Goal: Task Accomplishment & Management: Complete application form

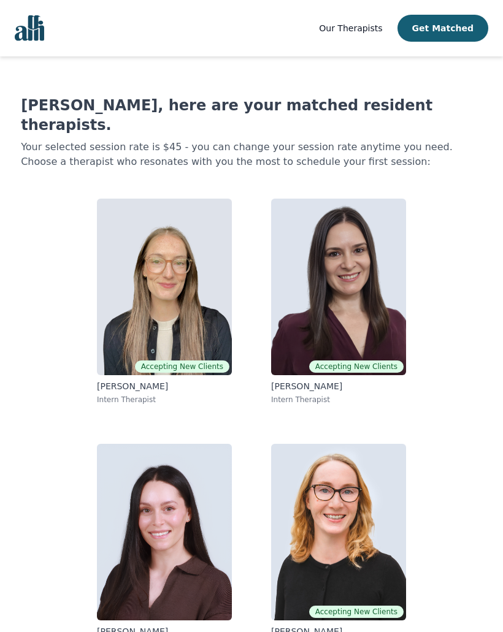
scroll to position [8, 0]
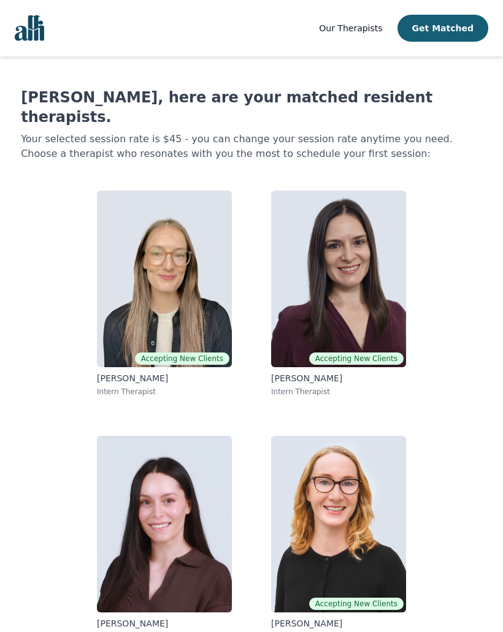
click at [181, 270] on img at bounding box center [164, 279] width 135 height 177
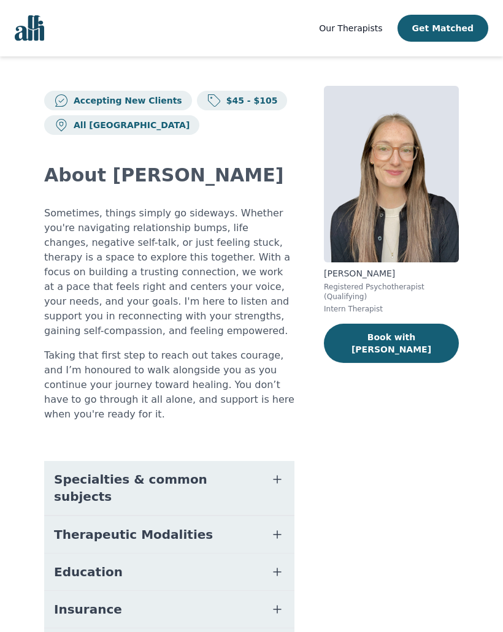
scroll to position [8, 0]
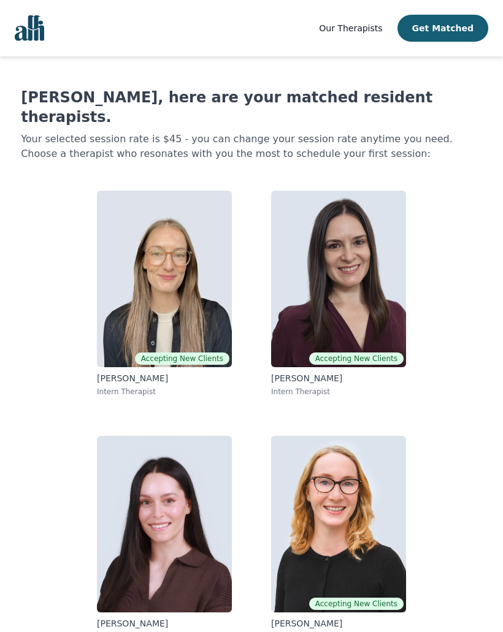
click at [373, 277] on img at bounding box center [338, 279] width 135 height 177
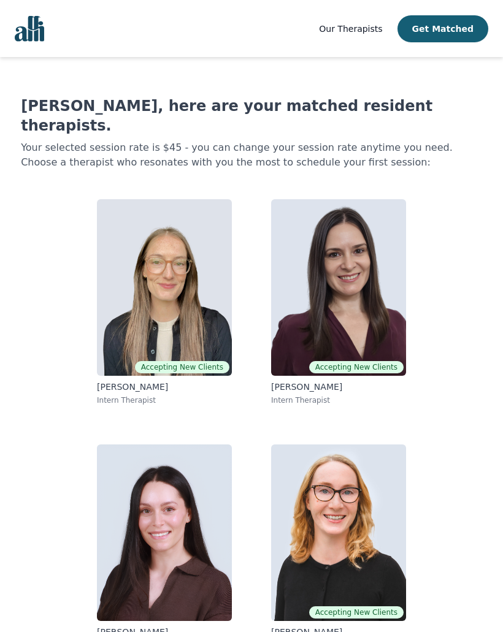
scroll to position [8, 0]
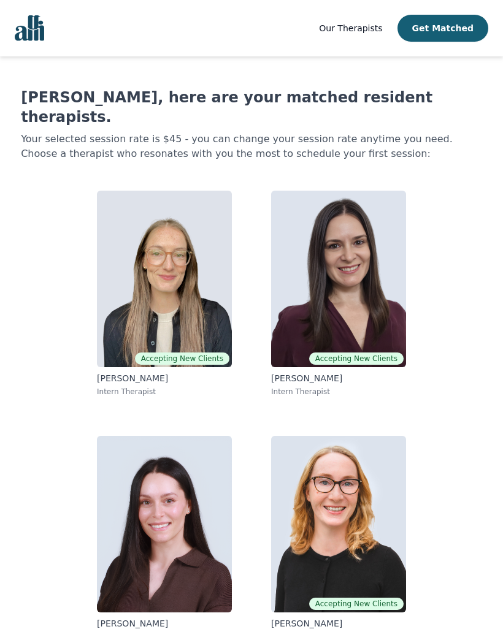
click at [330, 459] on img at bounding box center [338, 524] width 135 height 177
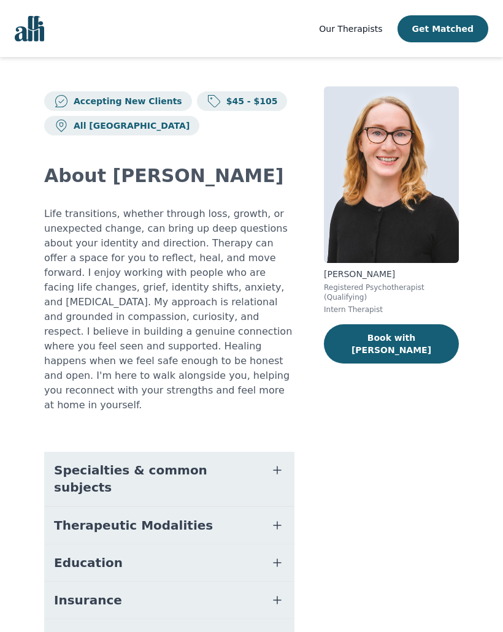
scroll to position [8, 0]
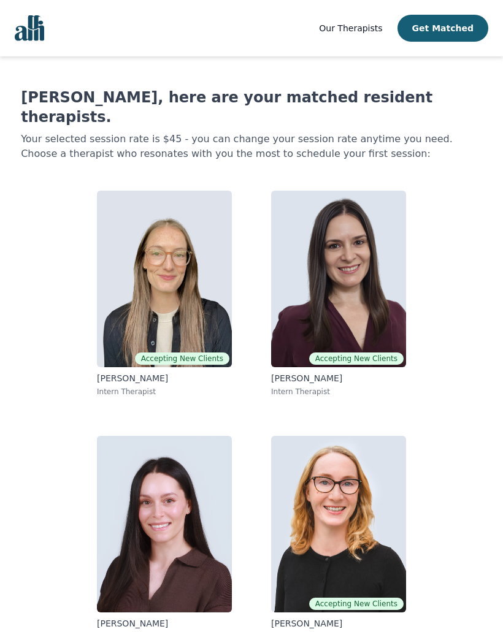
click at [108, 227] on img at bounding box center [164, 279] width 135 height 177
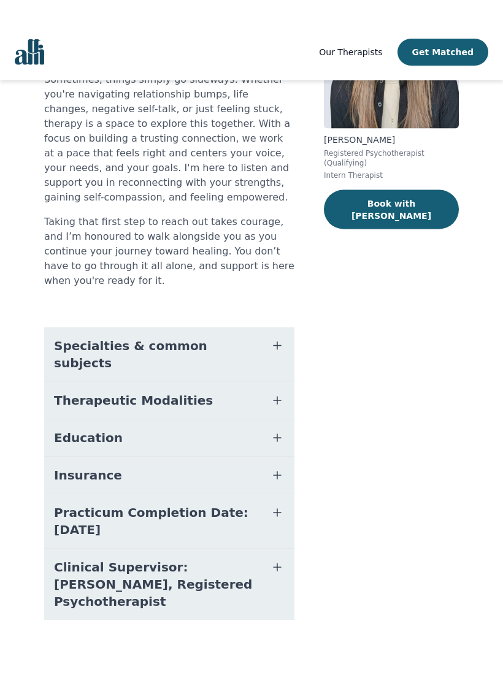
scroll to position [164, 0]
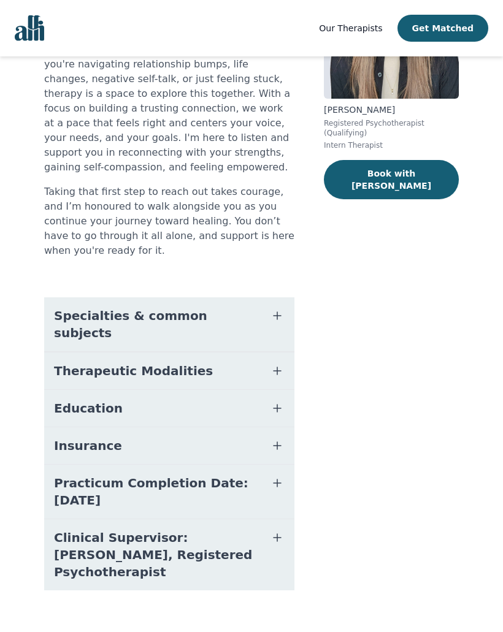
click at [63, 316] on span "Specialties & common subjects" at bounding box center [154, 324] width 201 height 34
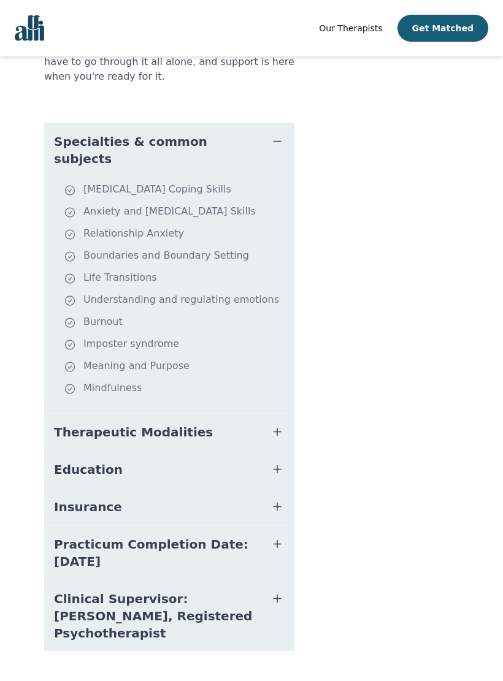
scroll to position [340, 0]
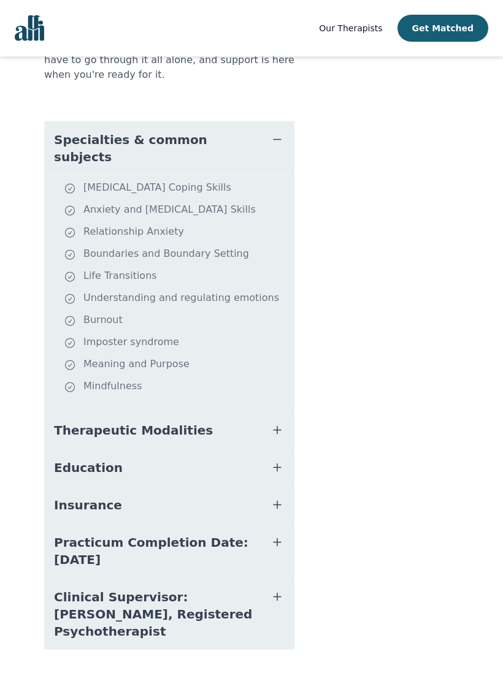
click at [246, 419] on button "Therapeutic Modalities" at bounding box center [169, 430] width 250 height 37
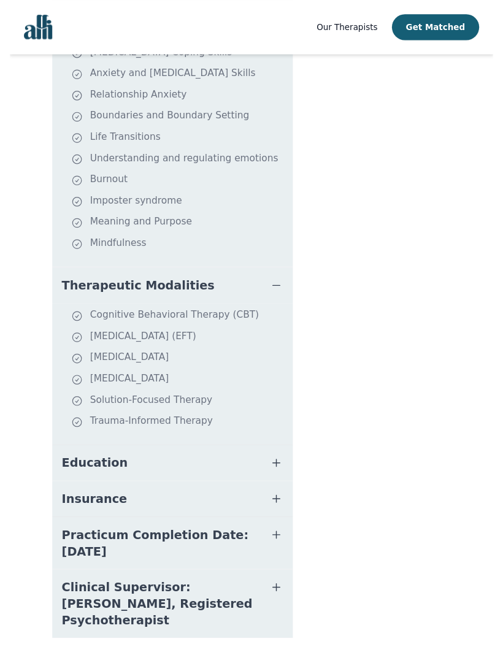
scroll to position [497, 0]
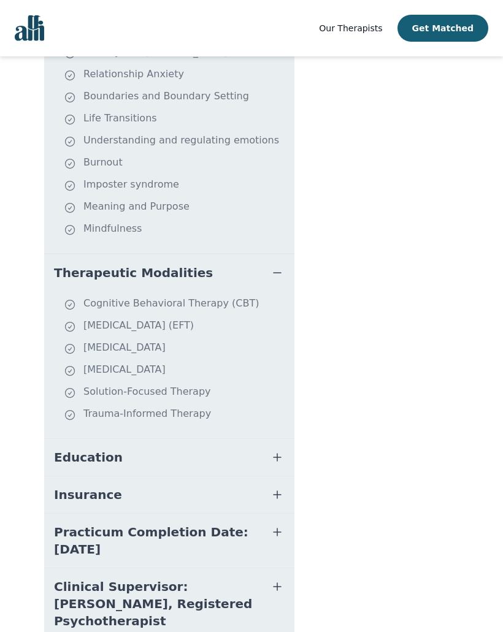
click at [250, 388] on ul "Cognitive Behavioral Therapy (CBT) [MEDICAL_DATA] (EFT) [MEDICAL_DATA] [MEDICAL…" at bounding box center [169, 364] width 240 height 137
click at [230, 439] on button "Education" at bounding box center [169, 457] width 250 height 37
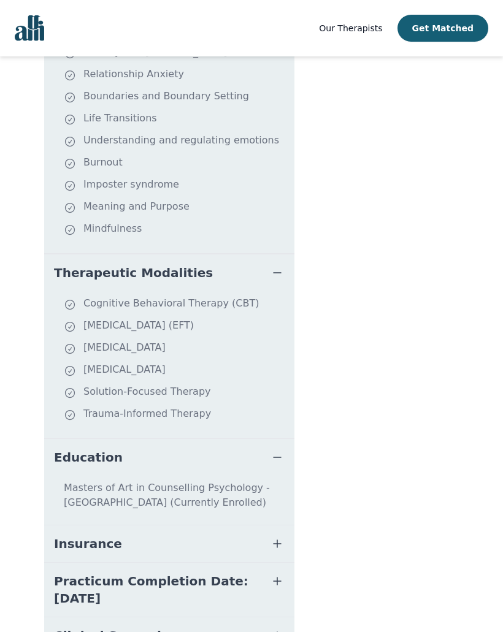
click at [201, 540] on button "Insurance" at bounding box center [169, 544] width 250 height 37
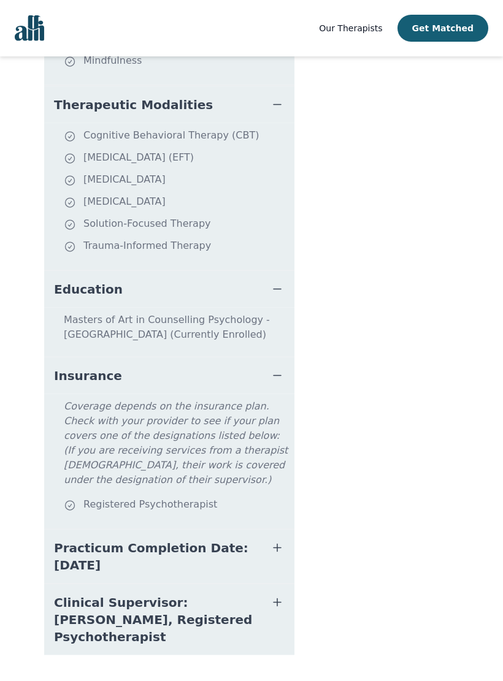
scroll to position [666, 0]
click at [276, 584] on button "Clinical Supervisor: [PERSON_NAME], Registered Psychotherapist" at bounding box center [169, 619] width 250 height 71
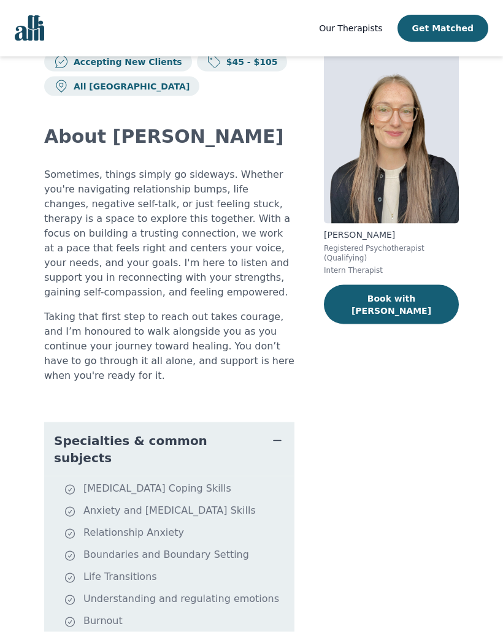
scroll to position [0, 0]
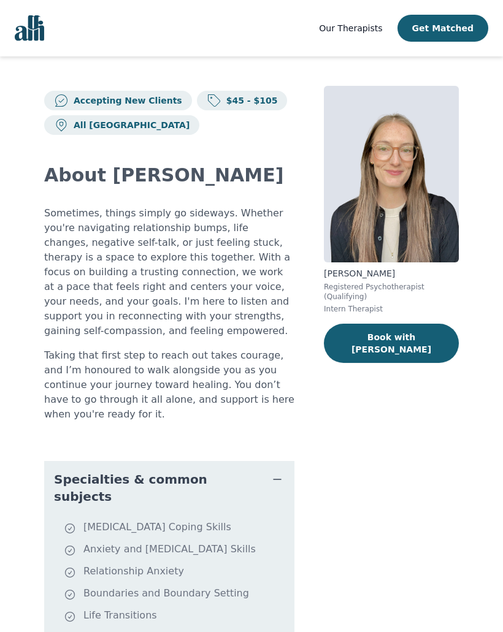
click at [407, 331] on button "Book with [PERSON_NAME]" at bounding box center [391, 343] width 135 height 39
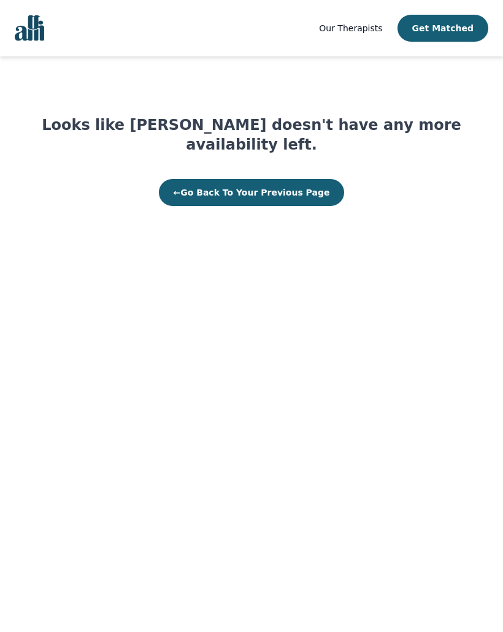
click at [194, 179] on button "← Go Back To Your Previous Page" at bounding box center [252, 192] width 186 height 27
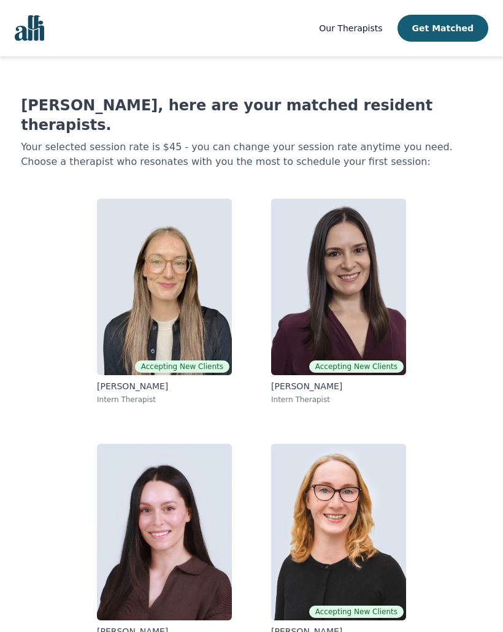
scroll to position [8, 0]
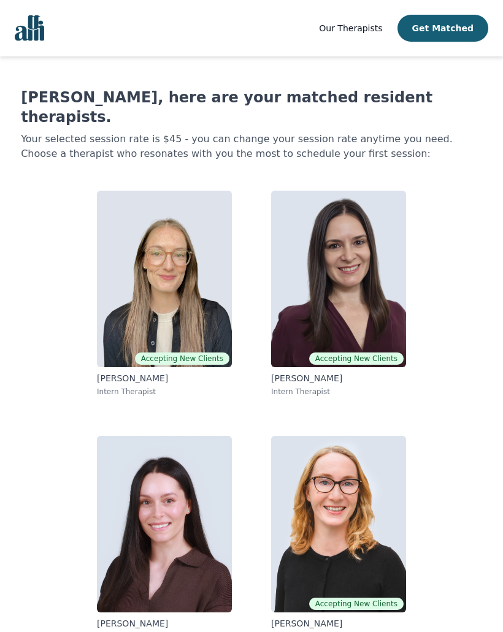
click at [324, 261] on img at bounding box center [338, 279] width 135 height 177
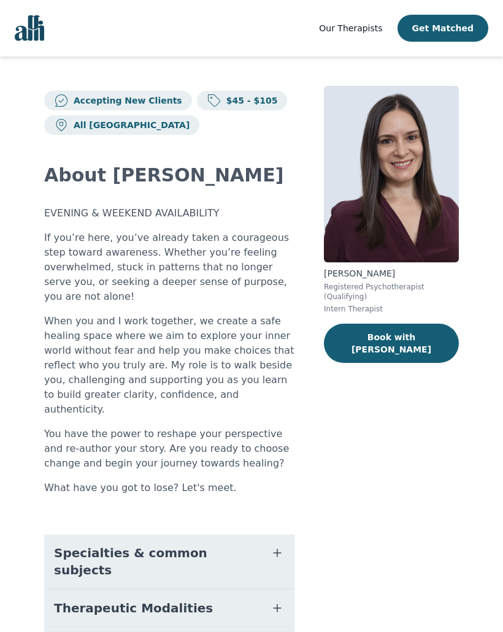
click at [365, 333] on button "Book with [PERSON_NAME]" at bounding box center [391, 343] width 135 height 39
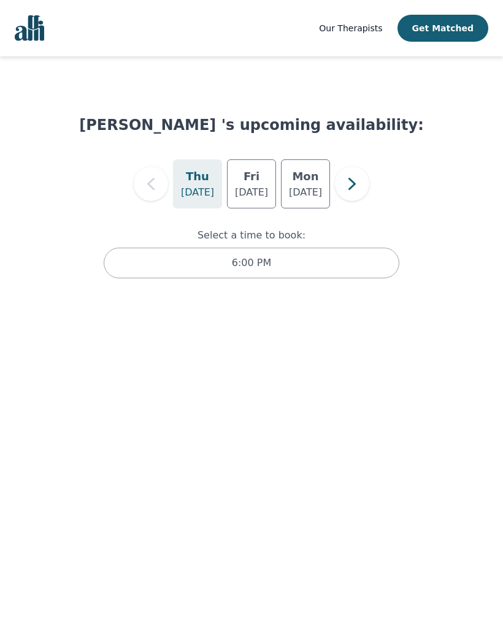
click at [204, 180] on h5 "Thu" at bounding box center [197, 176] width 23 height 17
click at [356, 184] on icon "button" at bounding box center [352, 184] width 25 height 25
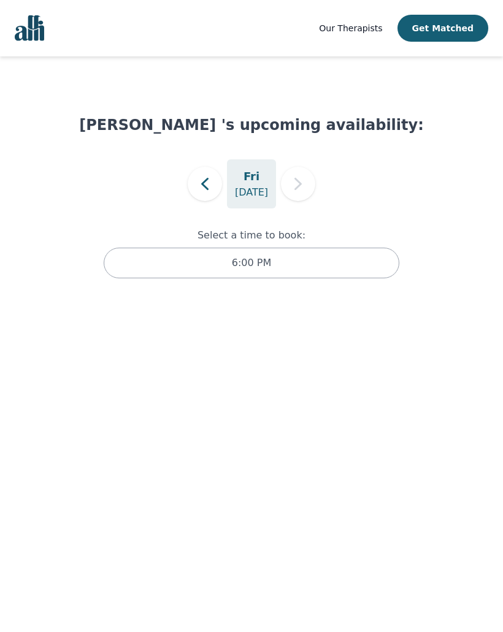
click at [196, 188] on icon "button" at bounding box center [205, 184] width 25 height 25
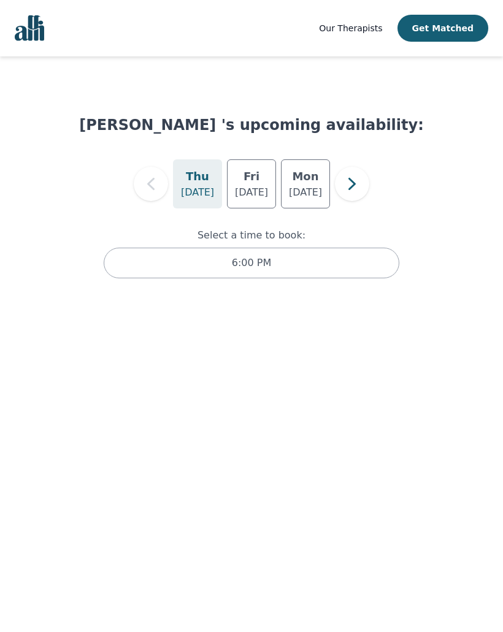
click at [190, 275] on div "6:00 PM" at bounding box center [252, 263] width 296 height 31
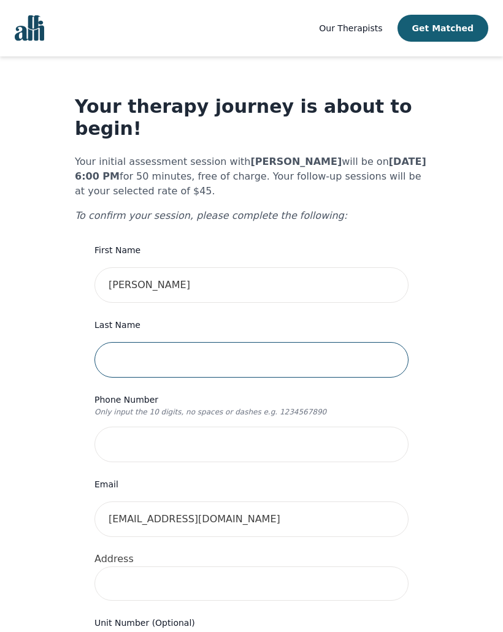
click at [107, 342] on input "text" at bounding box center [251, 360] width 314 height 36
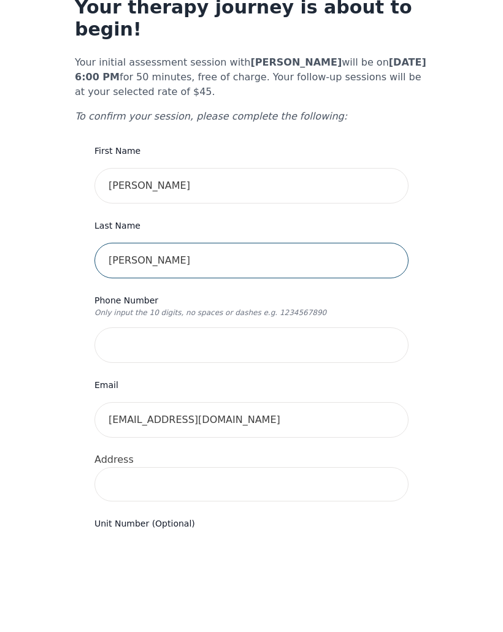
type input "[PERSON_NAME]"
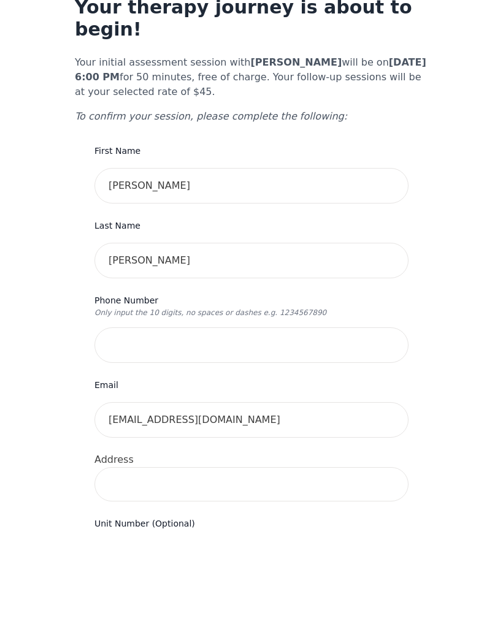
click at [120, 427] on input "tel" at bounding box center [251, 445] width 314 height 36
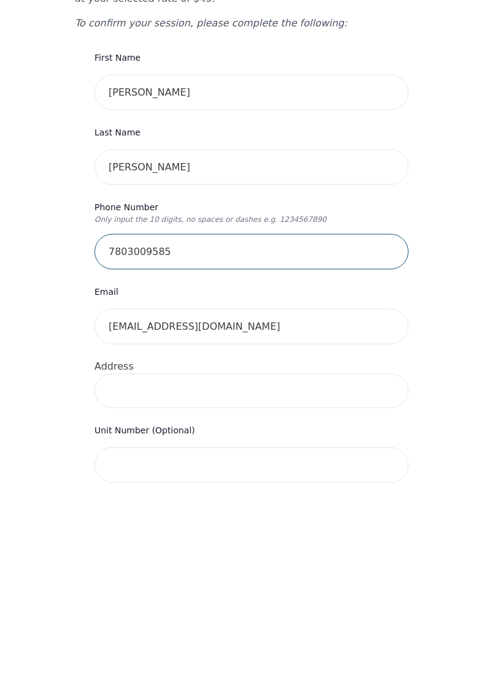
type input "7803009585"
click at [315, 567] on input at bounding box center [251, 584] width 314 height 34
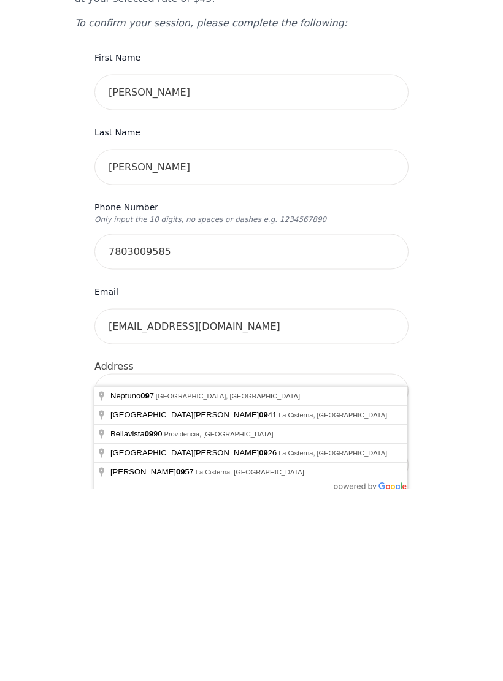
type input "0"
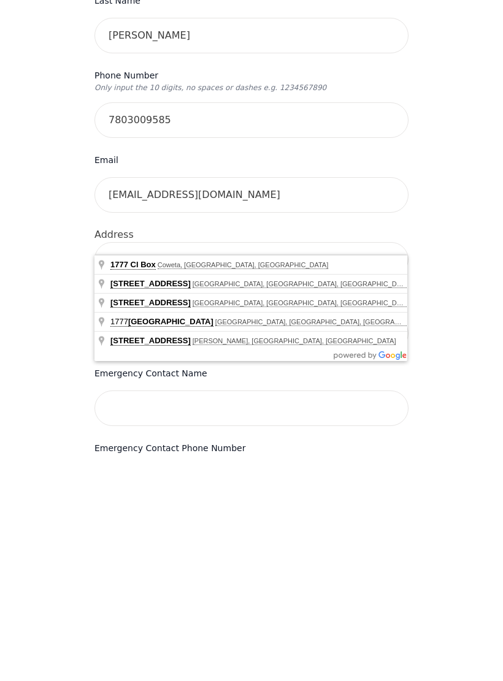
scroll to position [99, 0]
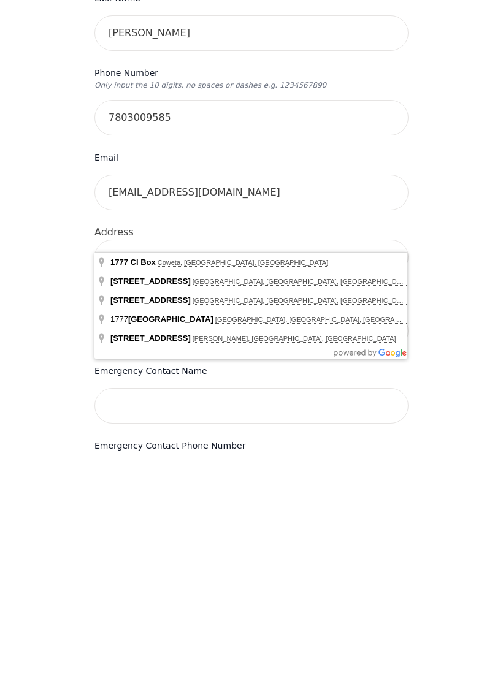
click at [462, 390] on div "Your therapy journey is about to begin! Your initial assessment session with [P…" at bounding box center [251, 507] width 473 height 1100
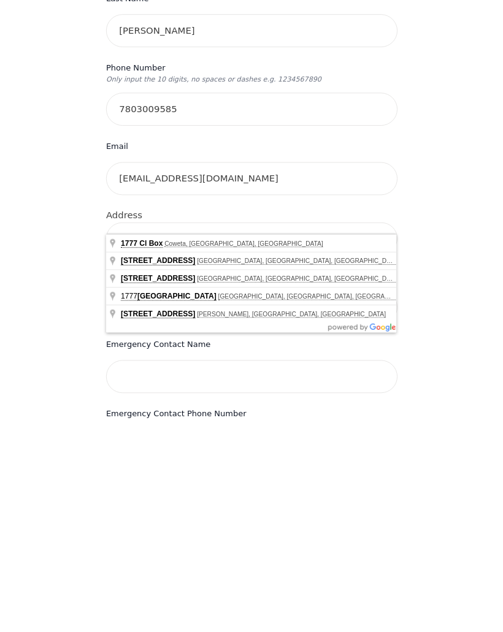
scroll to position [327, 0]
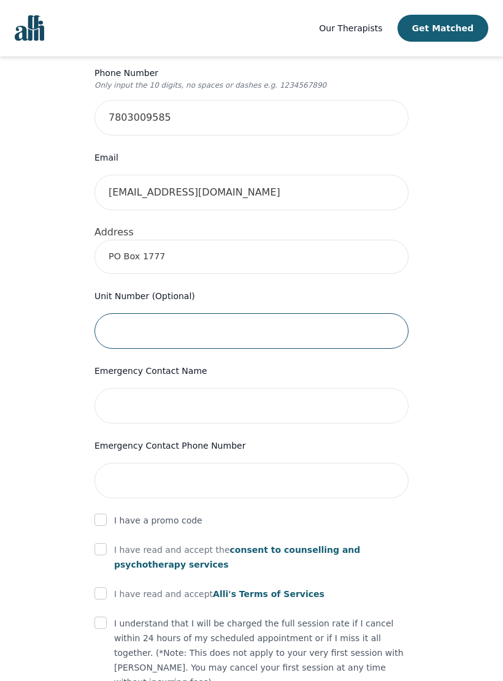
click at [285, 313] on input "text" at bounding box center [251, 331] width 314 height 36
click at [256, 242] on input "PO Box 1777" at bounding box center [251, 257] width 314 height 34
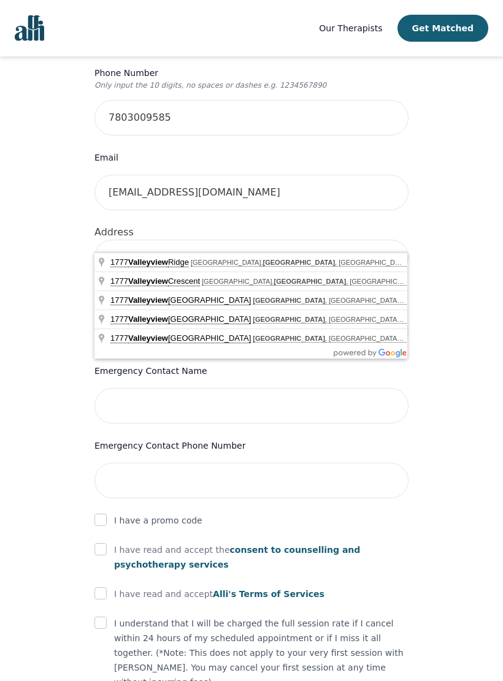
click at [121, 240] on input "[STREET_ADDRESS]" at bounding box center [251, 257] width 314 height 34
click at [288, 240] on input "[STREET_ADDRESS]" at bounding box center [251, 257] width 314 height 34
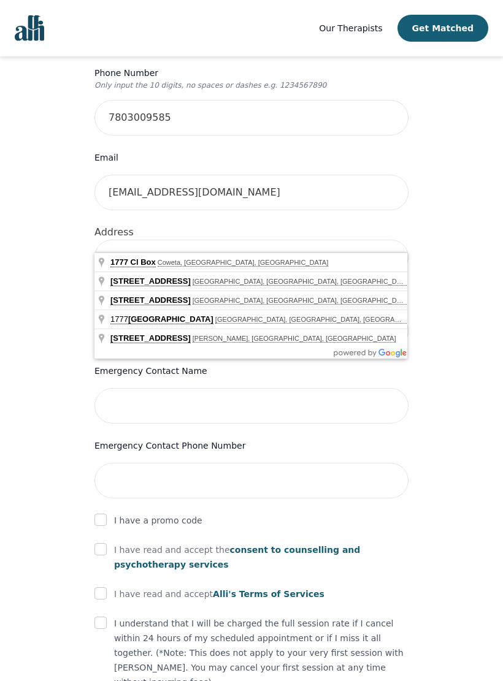
click at [471, 383] on div "Your therapy journey is about to begin! Your initial assessment session with [P…" at bounding box center [251, 280] width 473 height 1100
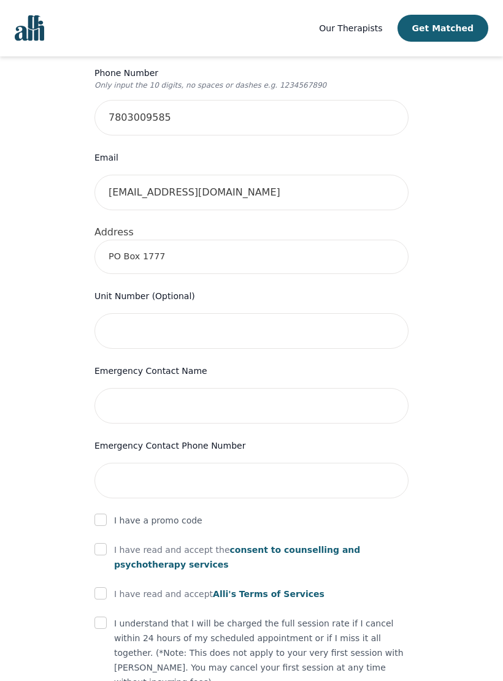
click at [246, 240] on input "PO Box 1777" at bounding box center [251, 257] width 314 height 34
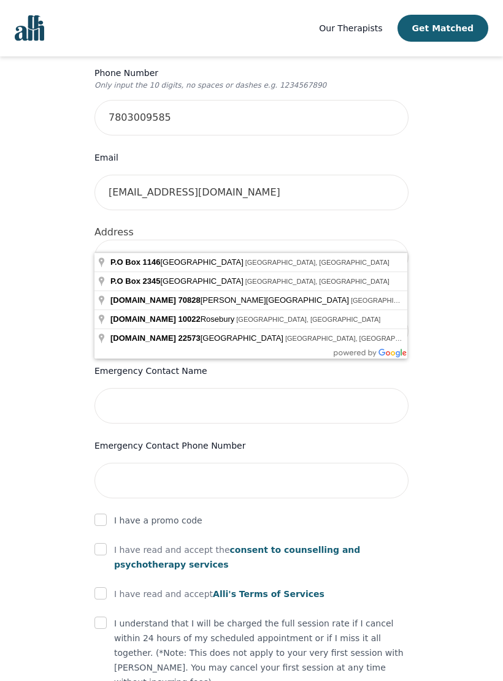
type input "P"
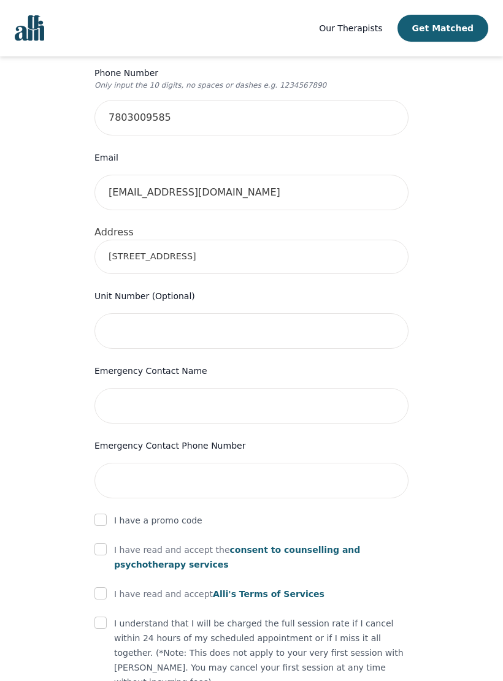
type input "[STREET_ADDRESS]"
click at [357, 389] on input "text" at bounding box center [251, 406] width 314 height 36
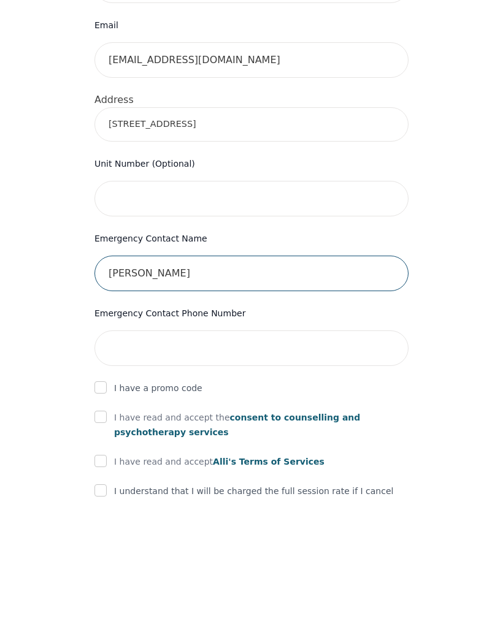
type input "[PERSON_NAME]"
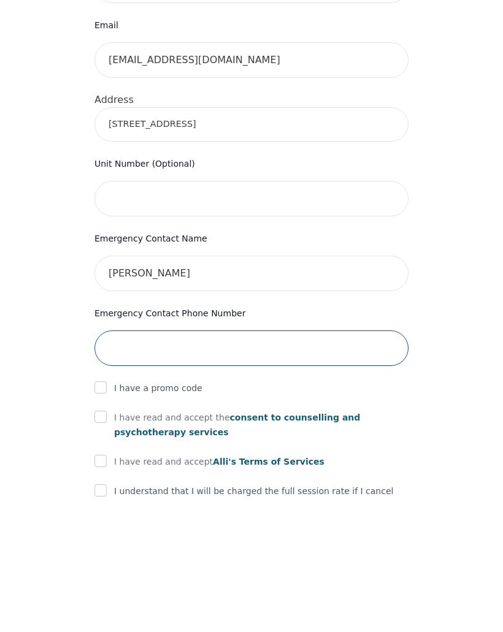
click at [126, 463] on input "tel" at bounding box center [251, 481] width 314 height 36
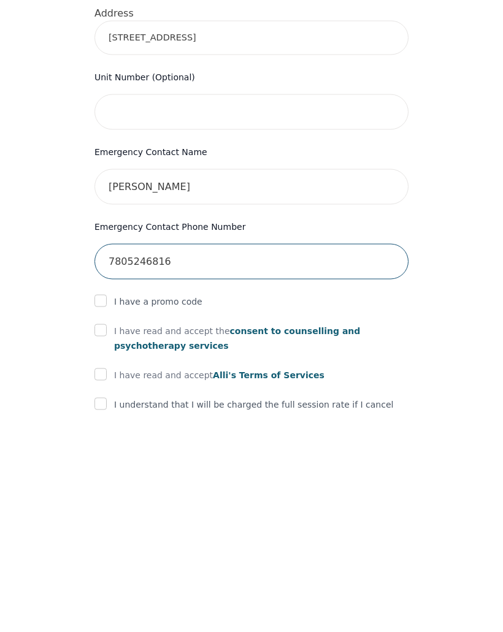
type input "7805246816"
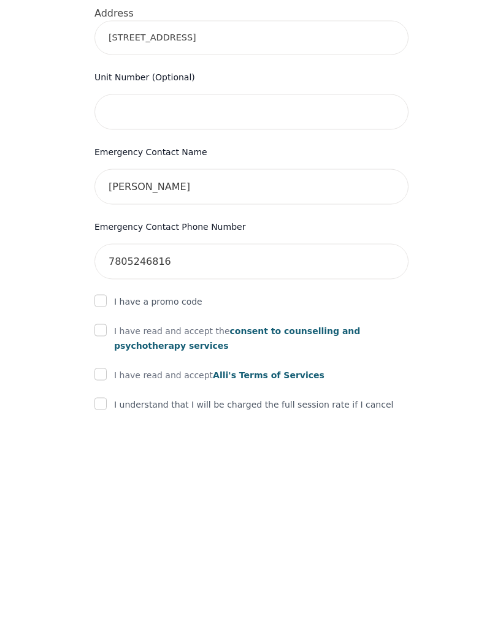
click at [102, 543] on input "checkbox" at bounding box center [100, 549] width 12 height 12
checkbox input "true"
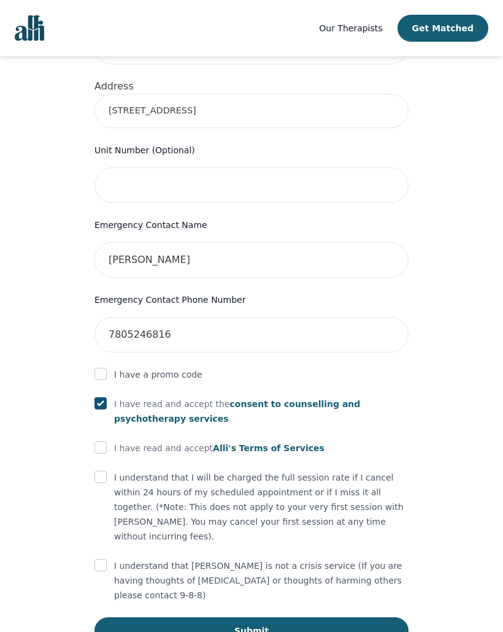
click at [97, 442] on input "checkbox" at bounding box center [100, 448] width 12 height 12
checkbox input "true"
click at [104, 471] on input "checkbox" at bounding box center [100, 477] width 12 height 12
checkbox input "true"
click at [99, 559] on input "checkbox" at bounding box center [100, 565] width 12 height 12
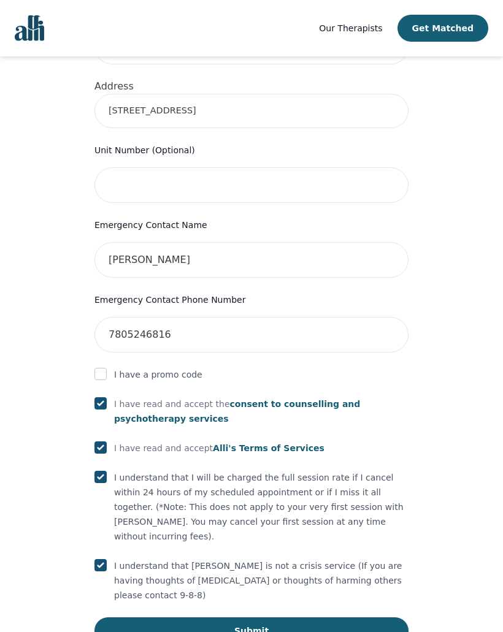
checkbox input "true"
click at [120, 618] on button "Submit" at bounding box center [251, 631] width 314 height 27
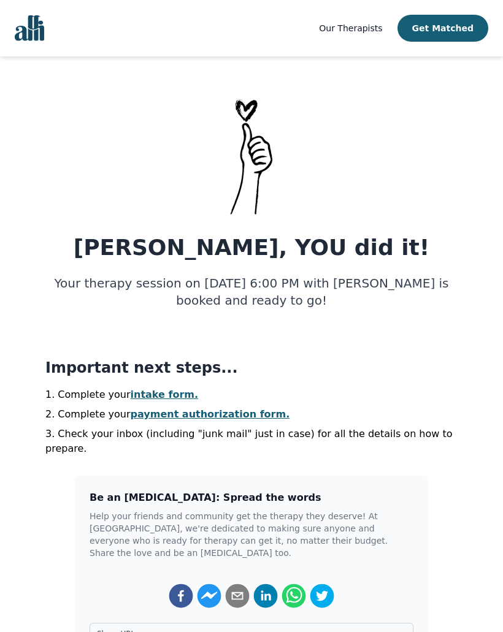
click at [164, 399] on link "intake form." at bounding box center [165, 395] width 68 height 12
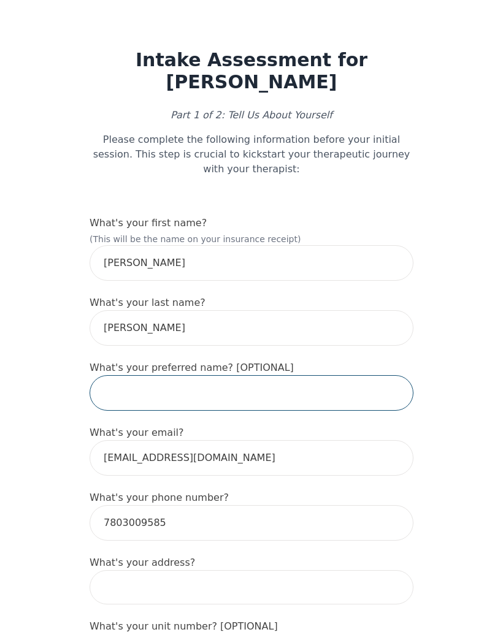
click at [262, 375] on input "text" at bounding box center [252, 393] width 324 height 36
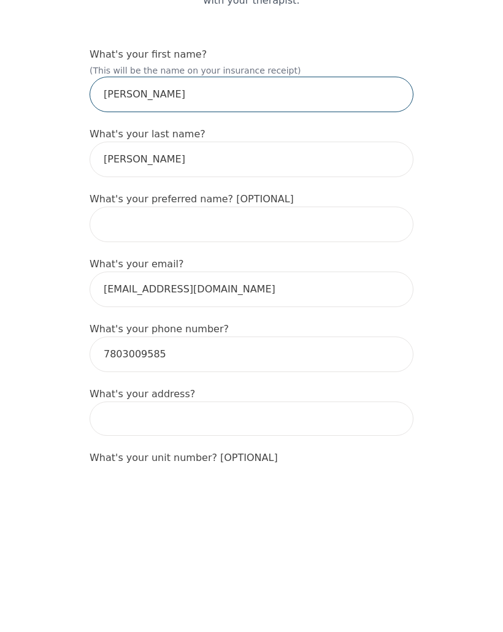
click at [128, 245] on input "[PERSON_NAME]" at bounding box center [252, 263] width 324 height 36
type input "[PERSON_NAME]"
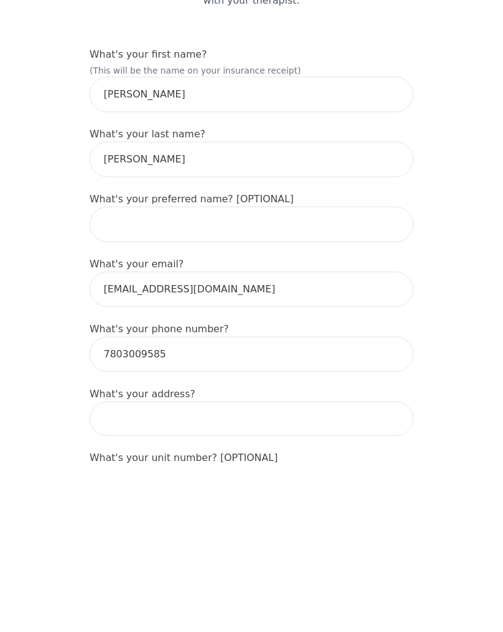
click at [114, 375] on input "text" at bounding box center [252, 393] width 324 height 36
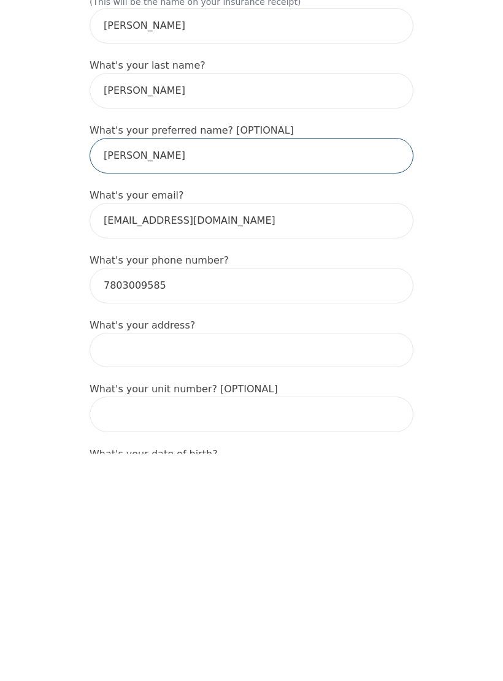
scroll to position [10, 0]
type input "[PERSON_NAME]"
click at [115, 560] on input at bounding box center [252, 577] width 324 height 34
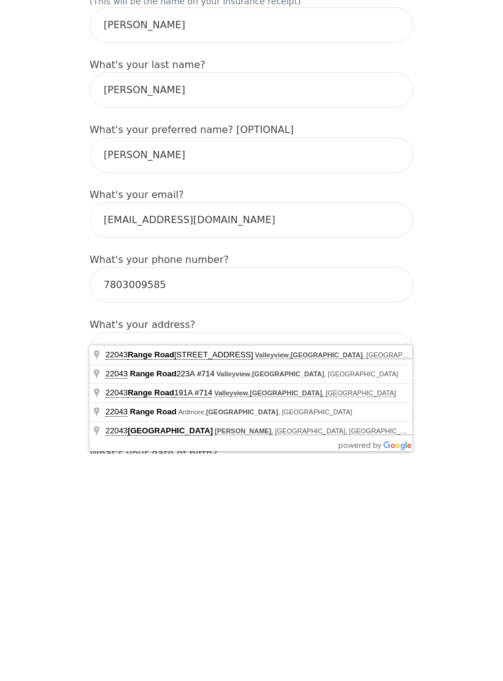
click at [156, 560] on input "[STREET_ADDRESS][PERSON_NAME]" at bounding box center [252, 577] width 324 height 34
click at [172, 560] on input "[STREET_ADDRESS][PERSON_NAME]" at bounding box center [252, 577] width 324 height 34
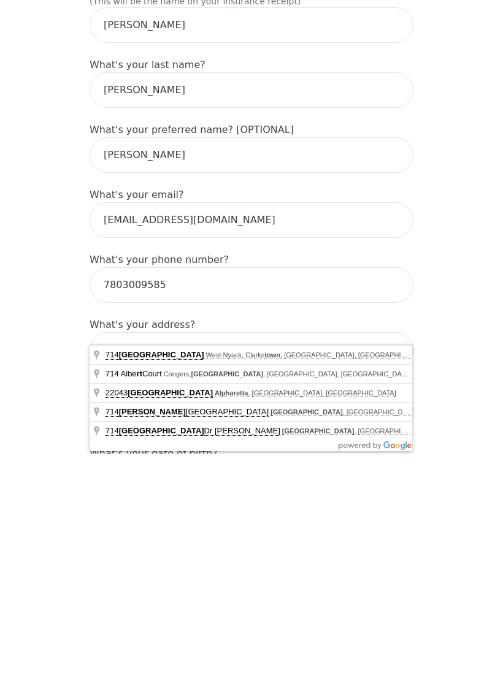
click at [286, 560] on input "22043 town [GEOGRAPHIC_DATA][PERSON_NAME]" at bounding box center [252, 577] width 324 height 34
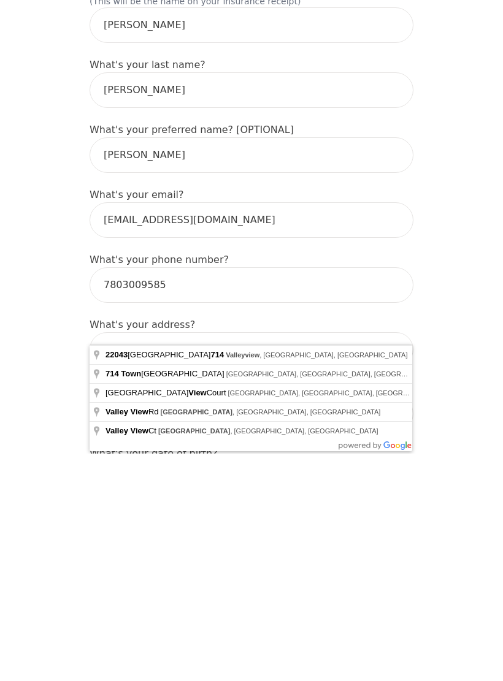
click at [153, 560] on input "22043 town [GEOGRAPHIC_DATA]" at bounding box center [252, 577] width 324 height 34
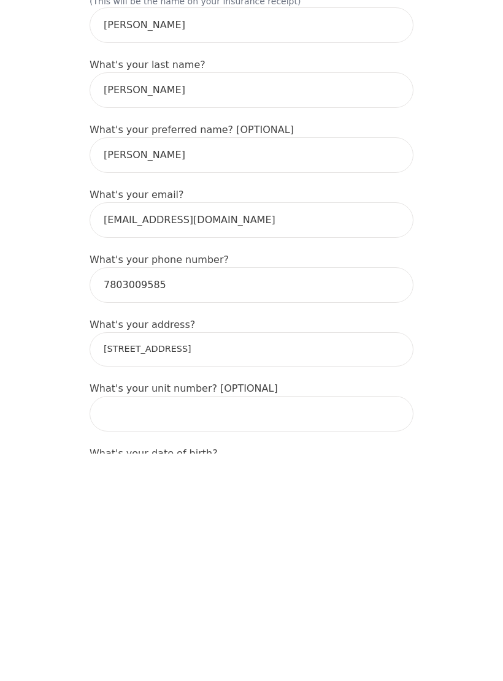
type input "[STREET_ADDRESS]"
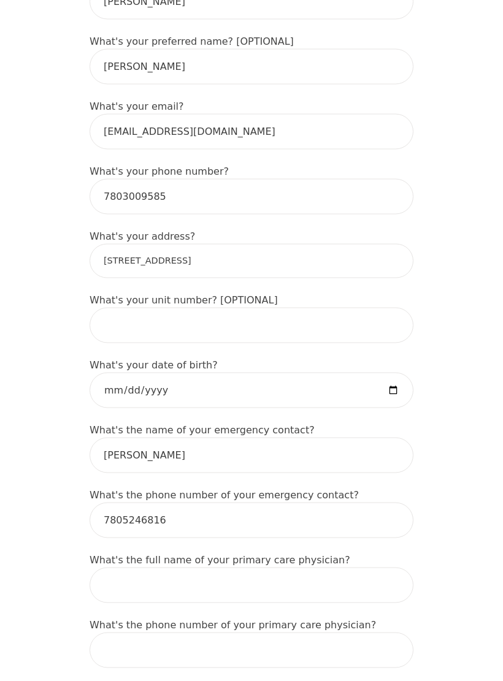
scroll to position [327, 0]
click at [312, 372] on input "date" at bounding box center [252, 390] width 324 height 36
click at [248, 372] on input "[DATE]" at bounding box center [252, 390] width 324 height 36
type input "[DATE]"
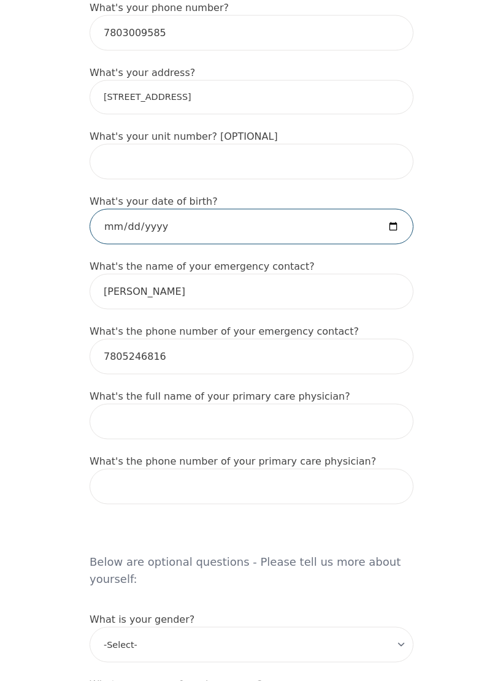
scroll to position [491, 0]
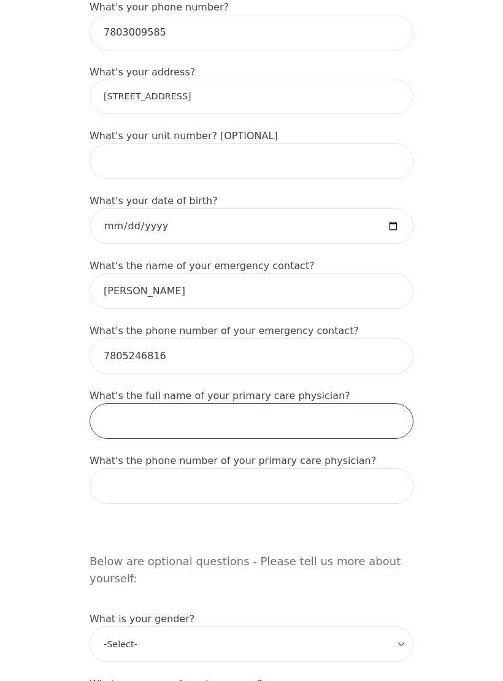
click at [156, 405] on input "text" at bounding box center [252, 422] width 324 height 36
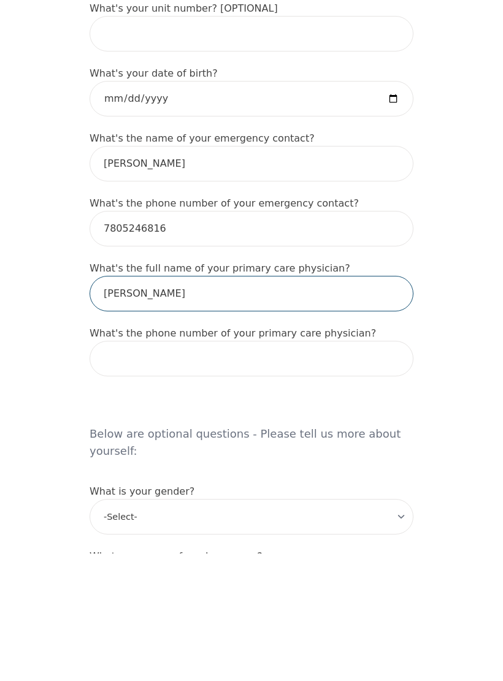
type input "[PERSON_NAME]"
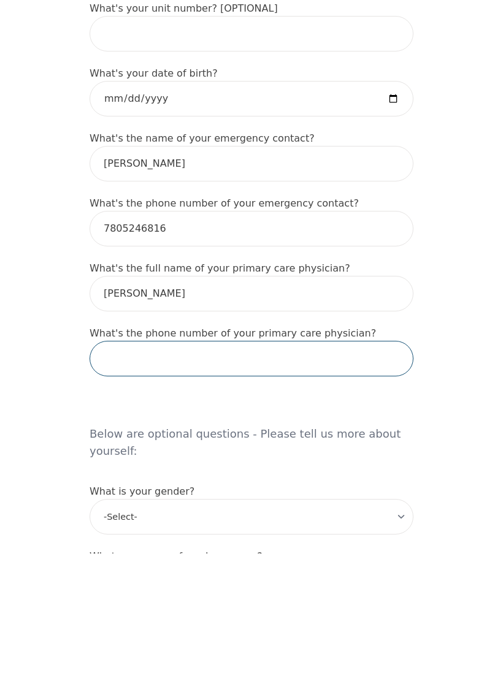
click at [109, 469] on input "tel" at bounding box center [252, 487] width 324 height 36
click at [305, 469] on input "tel" at bounding box center [252, 487] width 324 height 36
type input "[PHONE_NUMBER]"
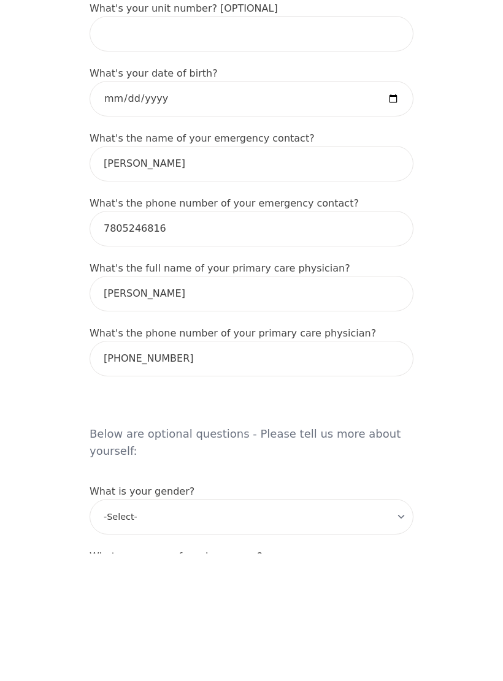
click at [463, 373] on div "Intake Assessment for [PERSON_NAME] Part 1 of 2: Tell Us About Yourself Please …" at bounding box center [251, 483] width 503 height 1851
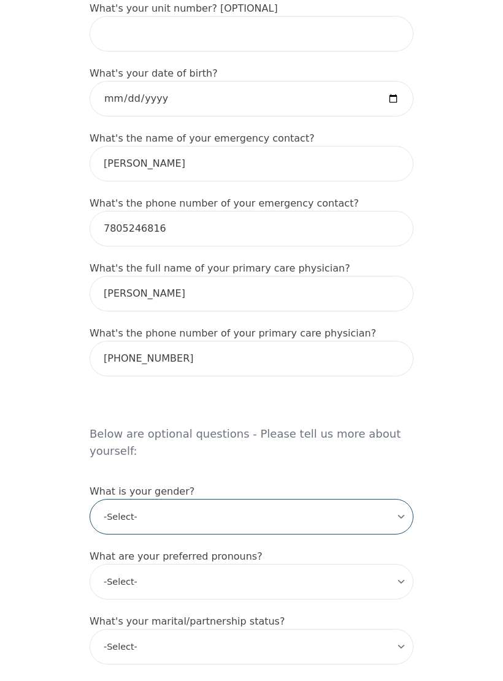
click at [376, 499] on select "-Select- [DEMOGRAPHIC_DATA] [DEMOGRAPHIC_DATA] [DEMOGRAPHIC_DATA] [DEMOGRAPHIC_…" at bounding box center [252, 517] width 324 height 36
select select "[DEMOGRAPHIC_DATA]"
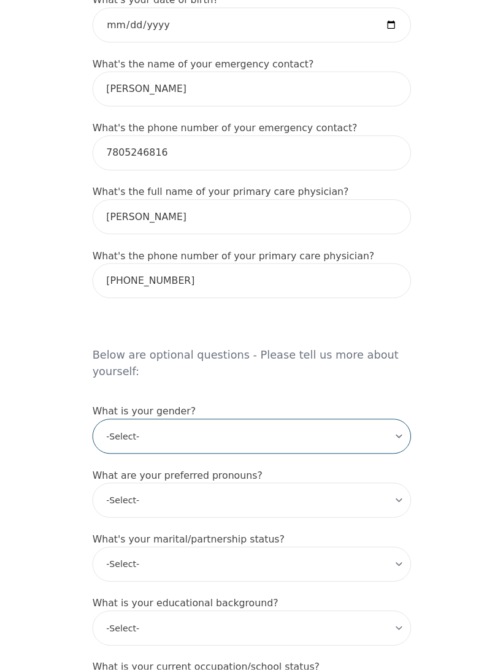
scroll to position [740, 0]
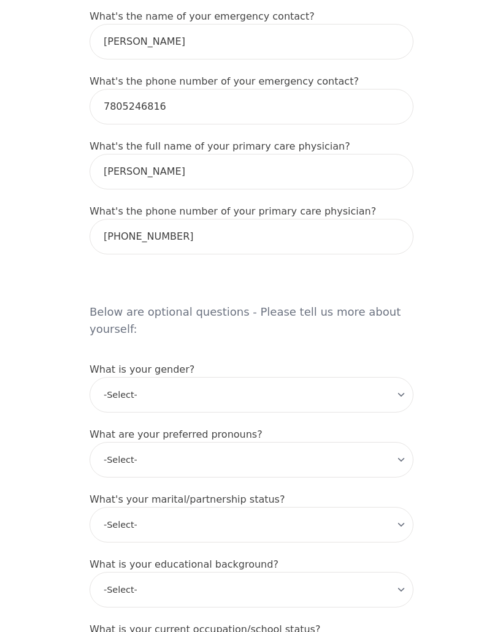
click at [387, 442] on select "-Select- he/him she/her they/them ze/zir xe/xem ey/em ve/ver tey/ter e/e per/pe…" at bounding box center [252, 460] width 324 height 36
select select "she/her"
click at [362, 442] on select "-Select- he/him she/her they/them ze/zir xe/xem ey/em ve/ver tey/ter e/e per/pe…" at bounding box center [252, 460] width 324 height 36
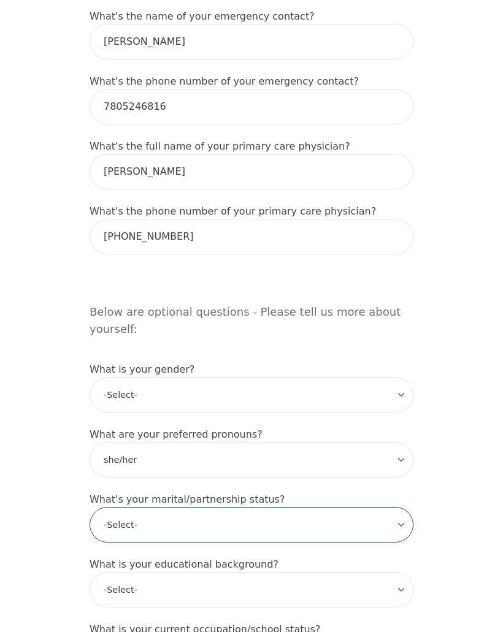
click at [342, 507] on select "-Select- Single Partnered Married Common Law Widowed Separated Divorced" at bounding box center [252, 525] width 324 height 36
select select "Single"
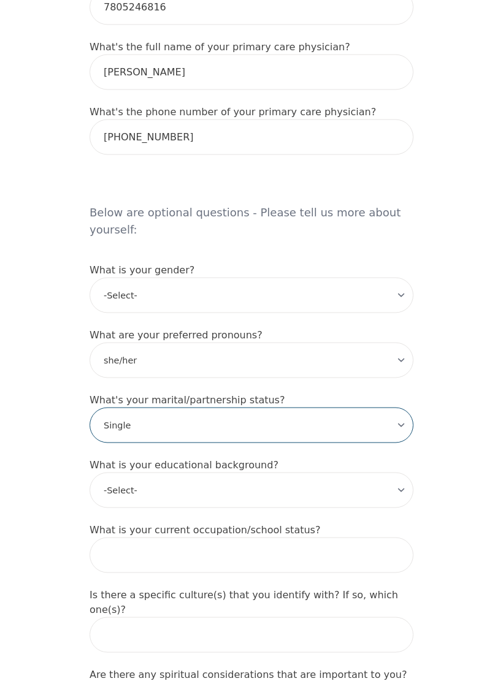
scroll to position [841, 0]
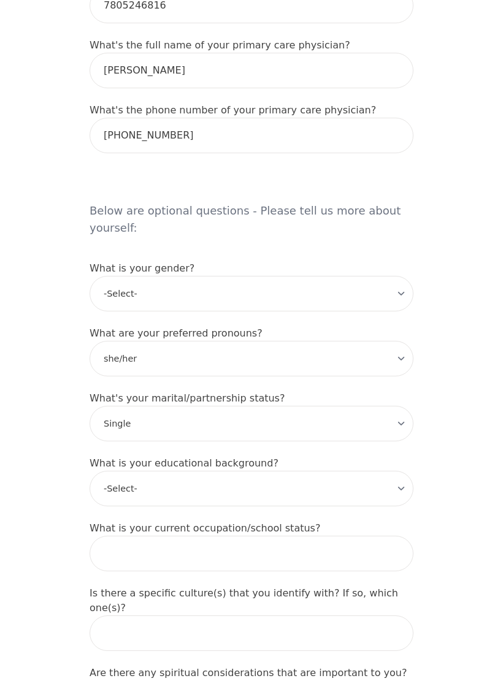
click at [332, 471] on select "-Select- Less than high school High school Associate degree Bachelor degree Mas…" at bounding box center [252, 489] width 324 height 36
select select "Bachelor degree"
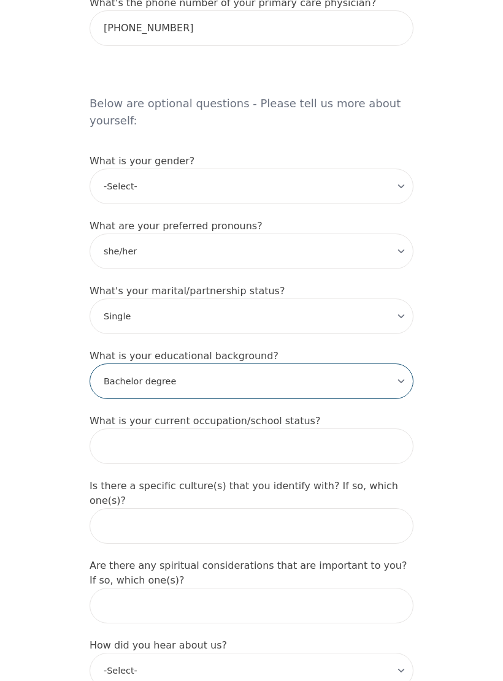
scroll to position [949, 0]
click at [337, 429] on input "text" at bounding box center [252, 447] width 324 height 36
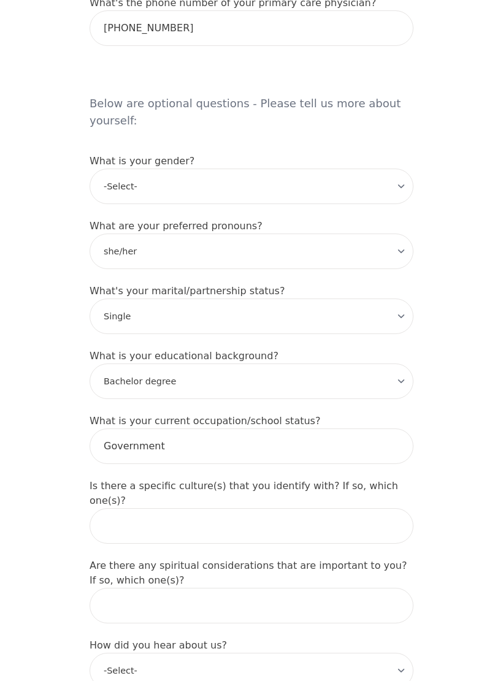
click at [52, 412] on div "Intake Assessment for [PERSON_NAME] Part 1 of 2: Tell Us About Yourself Please …" at bounding box center [251, 25] width 503 height 1851
click at [335, 429] on input "Government" at bounding box center [252, 447] width 324 height 36
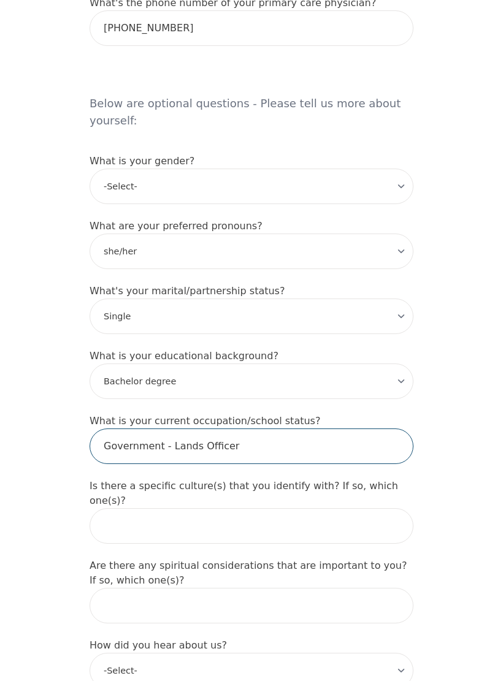
type input "Government - Lands Officer"
click at [462, 389] on div "Intake Assessment for [PERSON_NAME] Part 1 of 2: Tell Us About Yourself Please …" at bounding box center [251, 25] width 503 height 1851
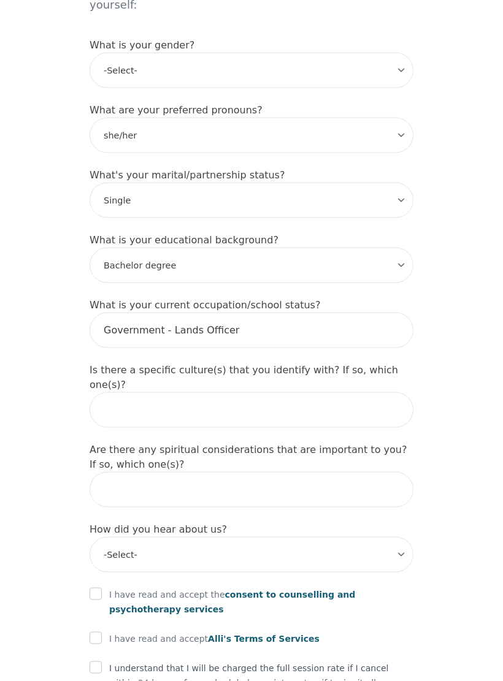
scroll to position [1065, 0]
click at [316, 537] on select "-Select- Physician/Specialist Friend Facebook Instagram Google Search Google Ad…" at bounding box center [252, 555] width 324 height 36
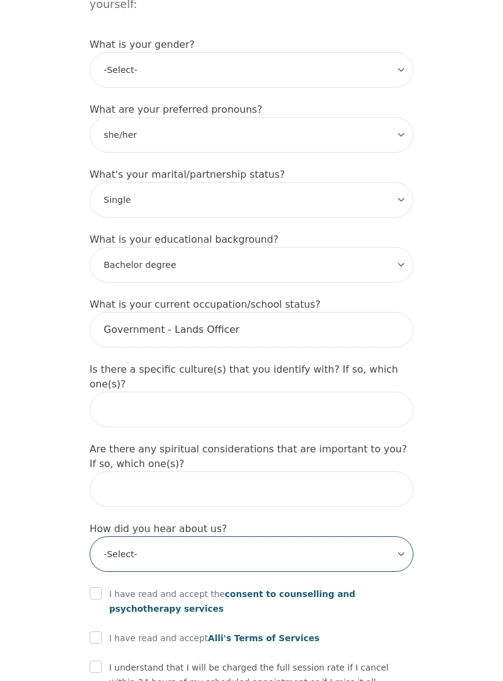
select select "Instagram"
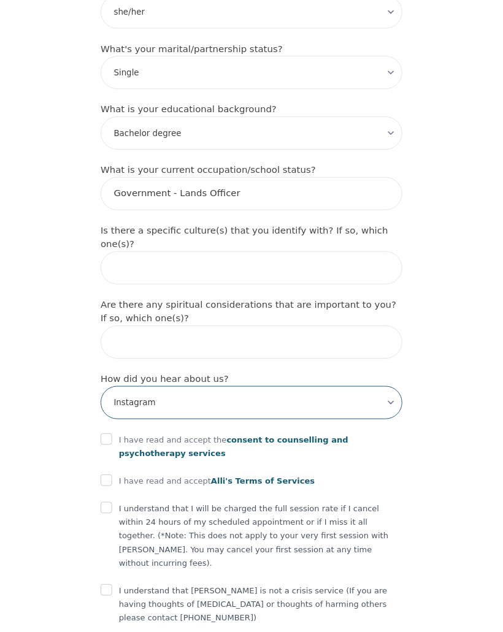
scroll to position [1233, 0]
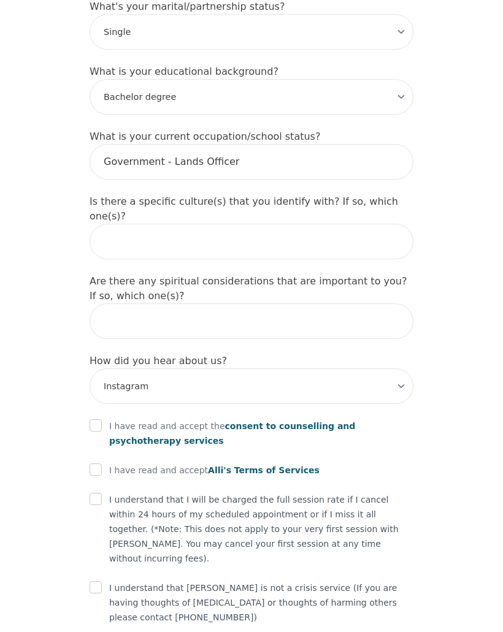
click at [101, 419] on input "checkbox" at bounding box center [96, 425] width 12 height 12
checkbox input "true"
click at [99, 464] on input "checkbox" at bounding box center [96, 470] width 12 height 12
checkbox input "true"
click at [98, 493] on input "checkbox" at bounding box center [96, 499] width 12 height 12
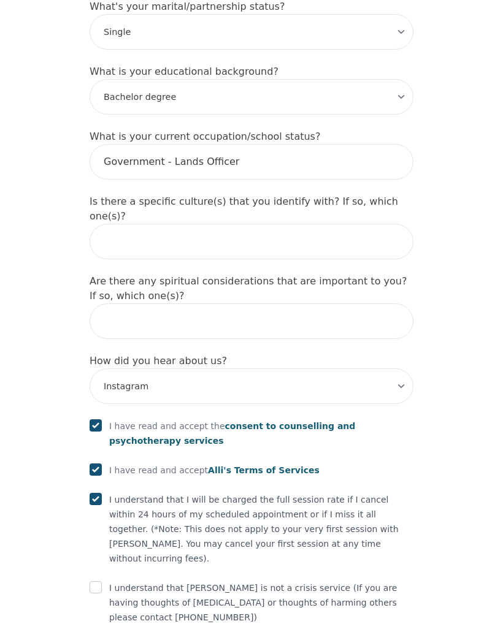
checkbox input "true"
click at [91, 581] on input "checkbox" at bounding box center [96, 587] width 12 height 12
checkbox input "true"
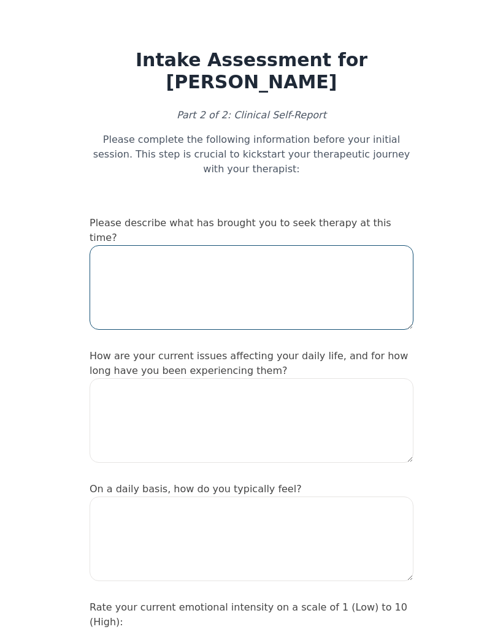
click at [112, 262] on textarea at bounding box center [252, 287] width 324 height 85
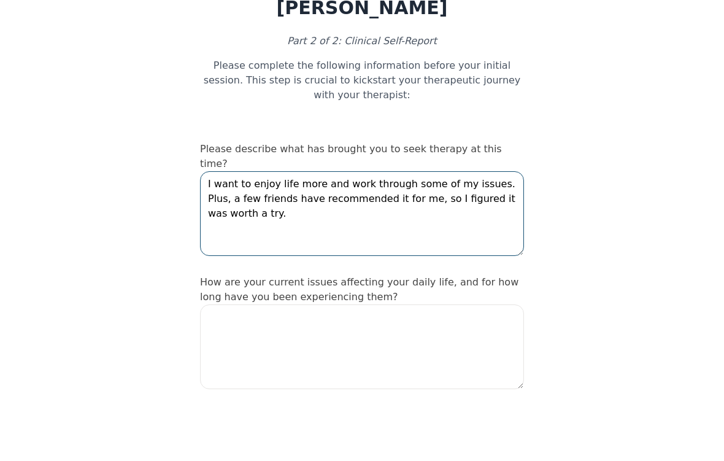
scroll to position [14, 0]
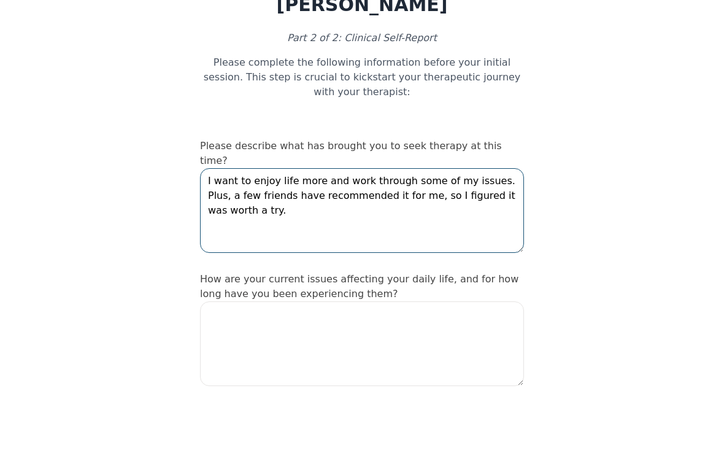
type textarea "I want to enjoy life more and work through some of my issues. Plus, a few frien…"
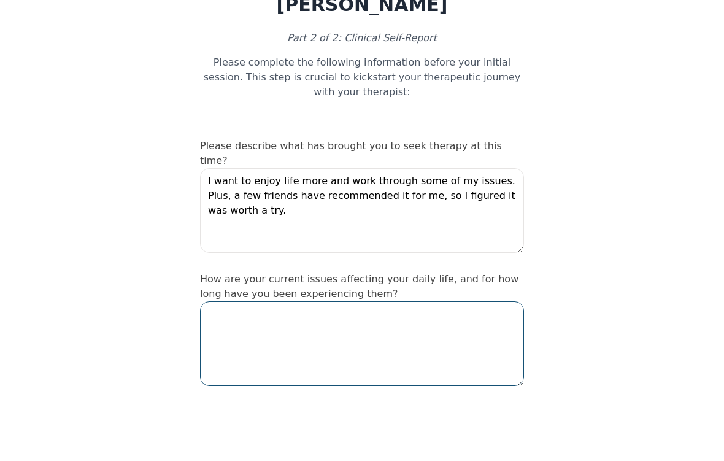
click at [453, 364] on textarea at bounding box center [362, 406] width 324 height 85
type textarea "G"
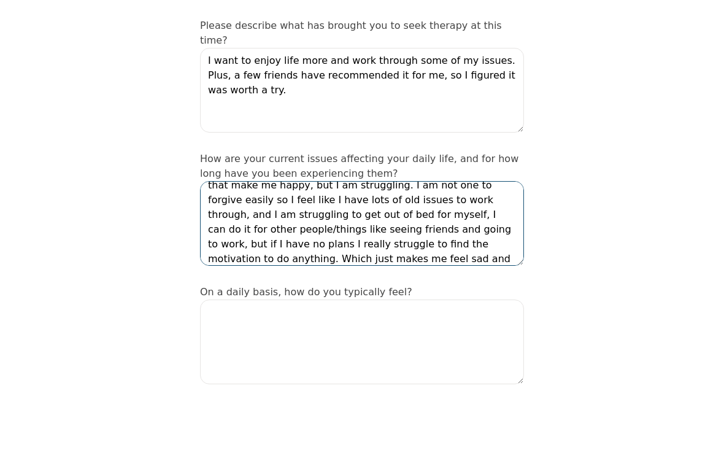
scroll to position [143, 0]
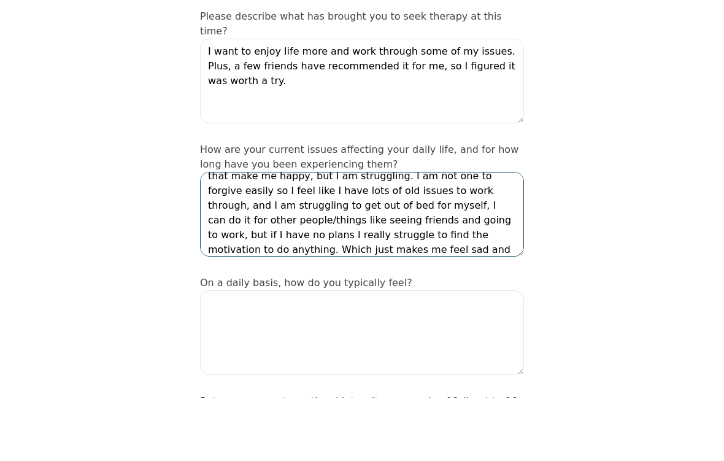
type textarea "From the outside, I think life is going well, I am healthy, I have a good job, …"
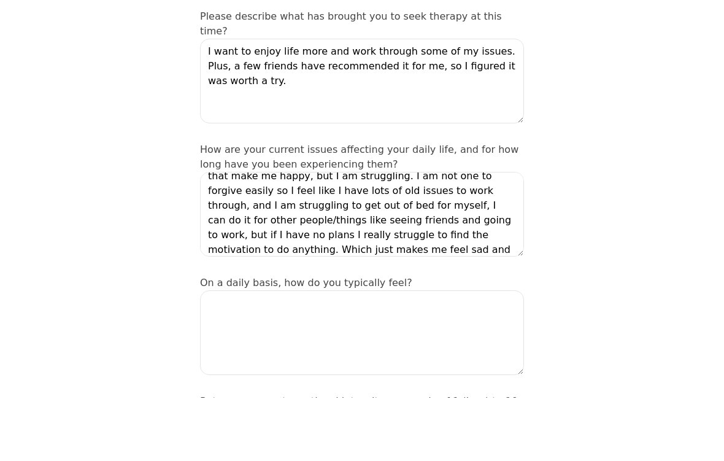
click at [476, 353] on textarea at bounding box center [362, 395] width 324 height 85
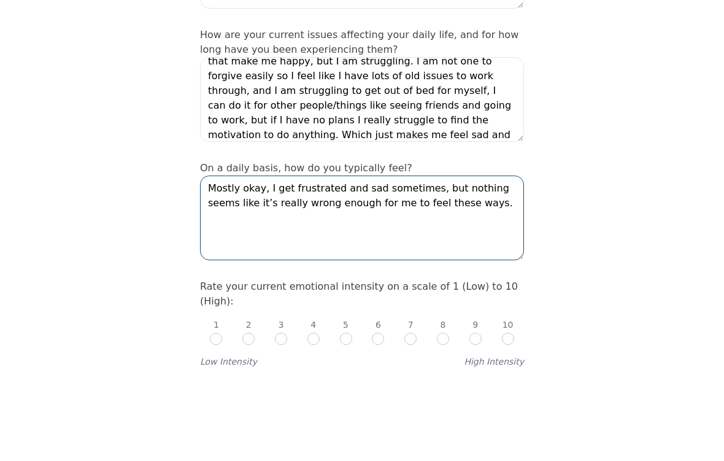
scroll to position [306, 0]
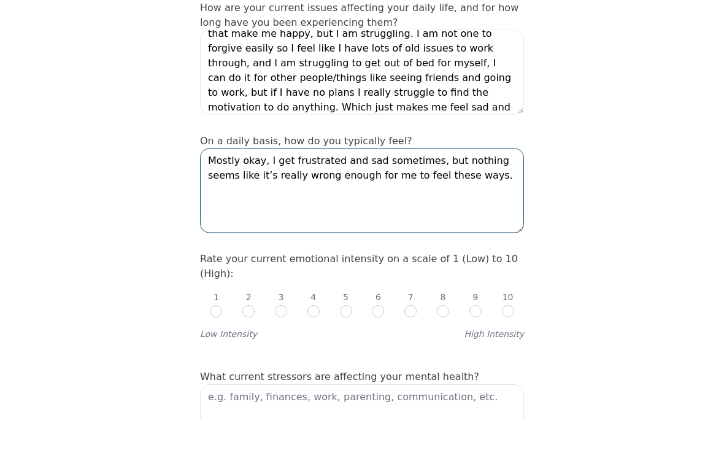
type textarea "Mostly okay, I get frustrated and sad sometimes, but nothing seems like it’s re…"
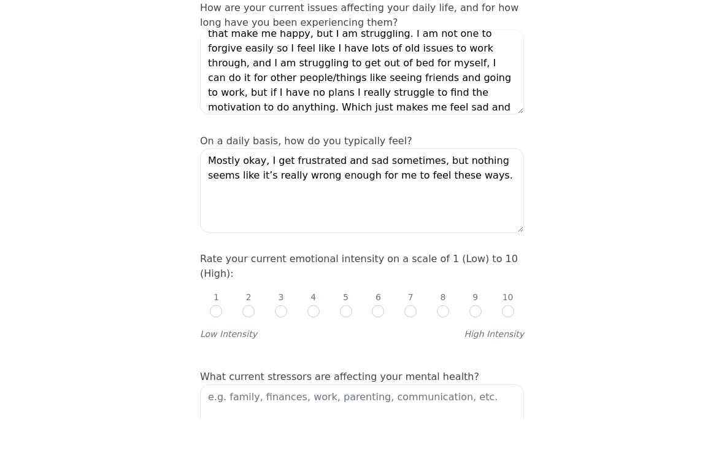
click at [377, 348] on input "radio" at bounding box center [378, 354] width 12 height 12
radio input "true"
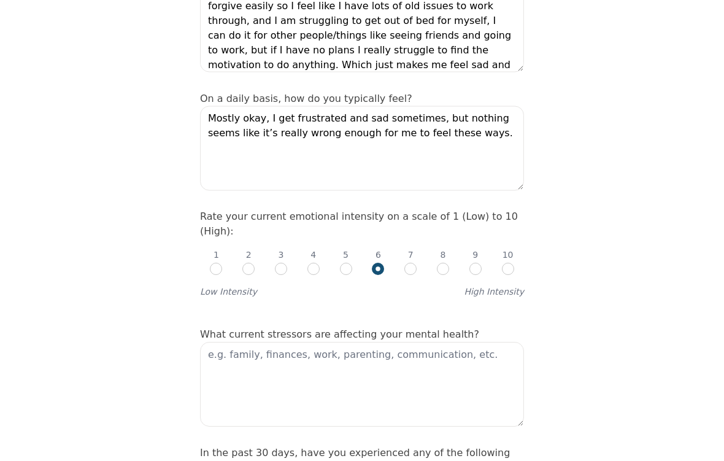
scroll to position [397, 0]
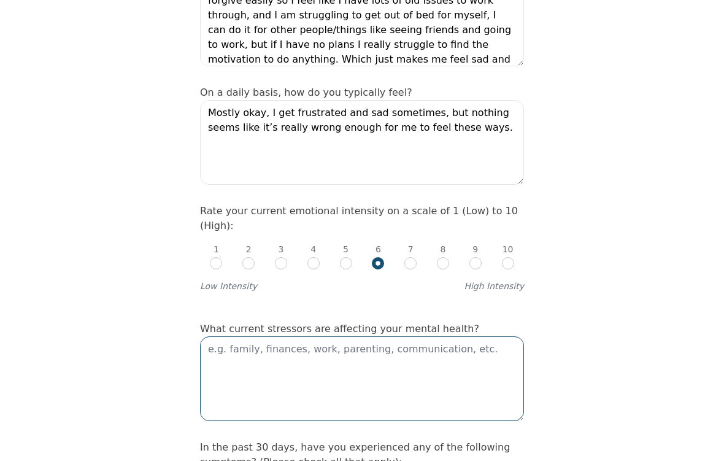
click at [280, 336] on textarea at bounding box center [362, 378] width 324 height 85
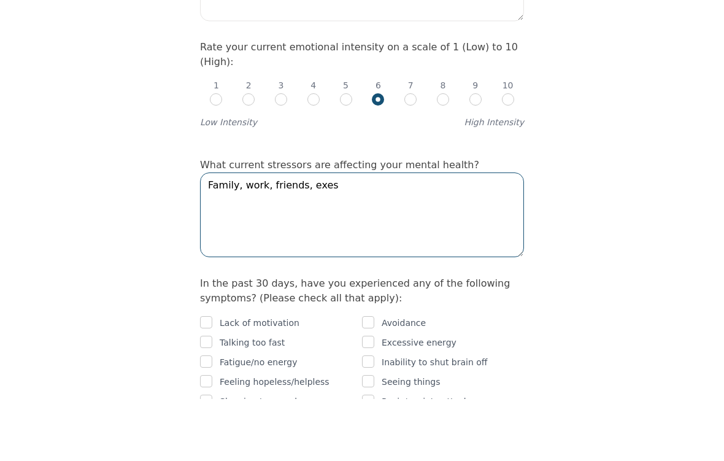
scroll to position [545, 0]
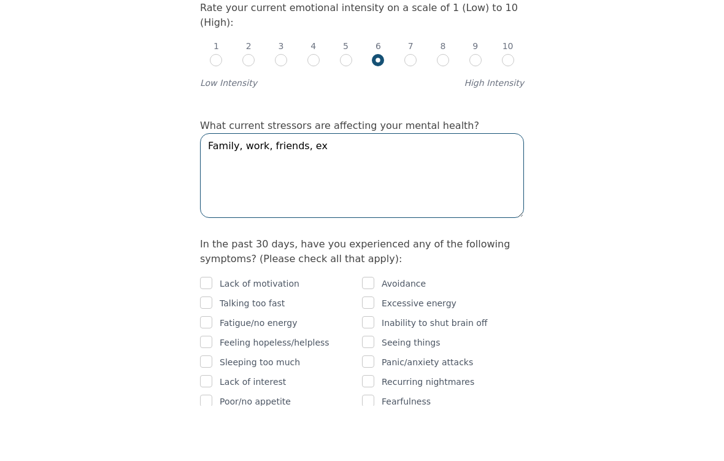
type textarea "Family, work, friends, ex"
click at [210, 332] on input "checkbox" at bounding box center [206, 338] width 12 height 12
checkbox input "true"
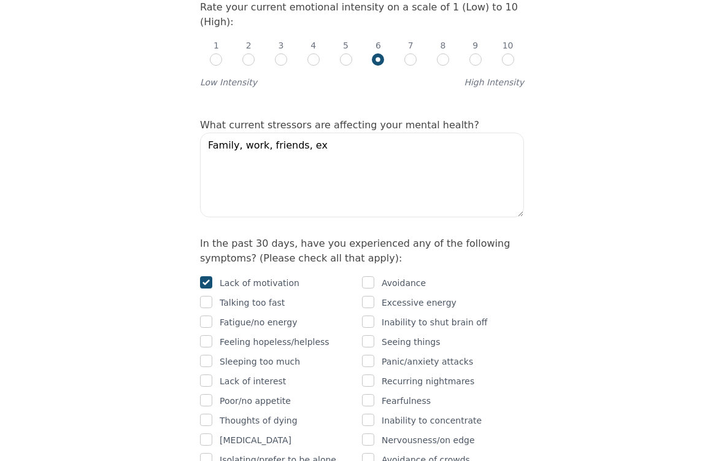
click at [201, 296] on input "checkbox" at bounding box center [206, 302] width 12 height 12
checkbox input "true"
click at [201, 316] on input "checkbox" at bounding box center [206, 322] width 12 height 12
checkbox input "true"
click at [204, 296] on input "checkbox" at bounding box center [206, 302] width 12 height 12
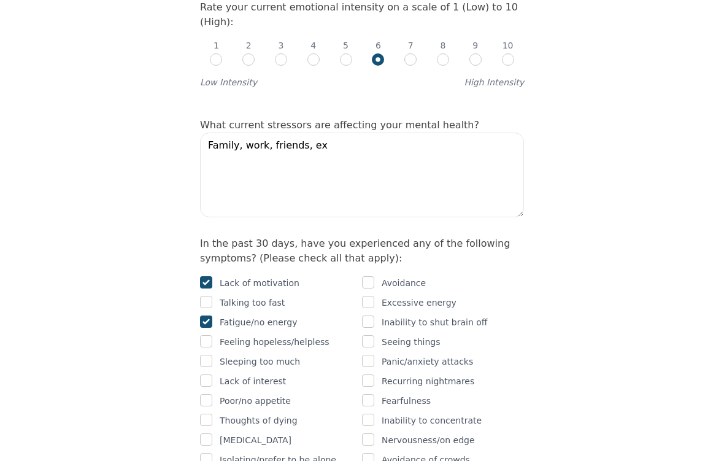
checkbox input "false"
click at [203, 335] on input "checkbox" at bounding box center [206, 341] width 12 height 12
checkbox input "true"
click at [204, 296] on input "checkbox" at bounding box center [206, 302] width 12 height 12
checkbox input "true"
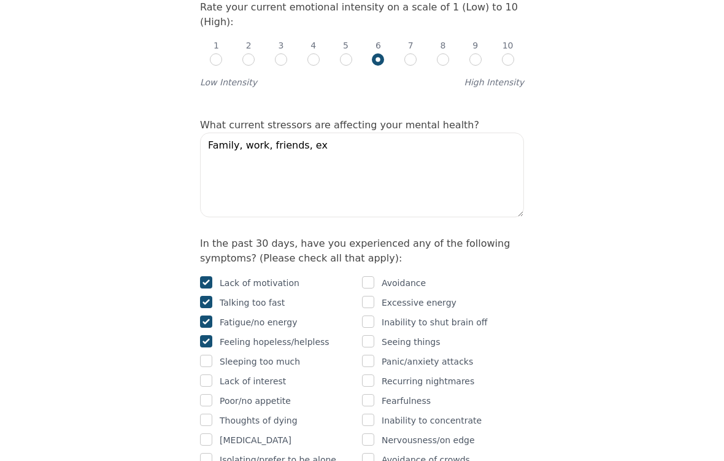
click at [201, 355] on input "checkbox" at bounding box center [206, 361] width 12 height 12
checkbox input "true"
click at [202, 375] on input "checkbox" at bounding box center [206, 381] width 12 height 12
checkbox input "true"
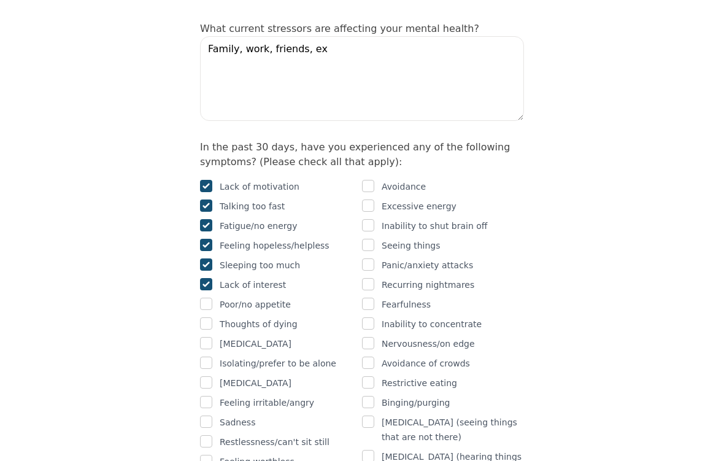
scroll to position [697, 0]
click at [201, 356] on input "checkbox" at bounding box center [206, 362] width 12 height 12
checkbox input "true"
click at [202, 376] on input "checkbox" at bounding box center [206, 382] width 12 height 12
checkbox input "true"
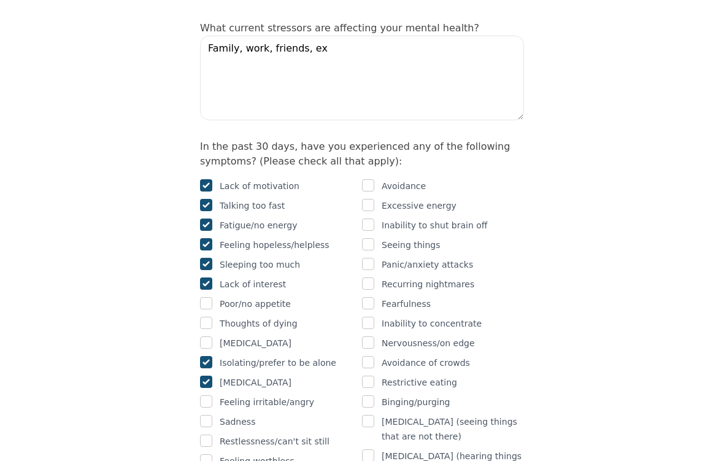
click at [210, 396] on input "checkbox" at bounding box center [206, 402] width 12 height 12
checkbox input "true"
click at [207, 415] on input "checkbox" at bounding box center [206, 421] width 12 height 12
checkbox input "true"
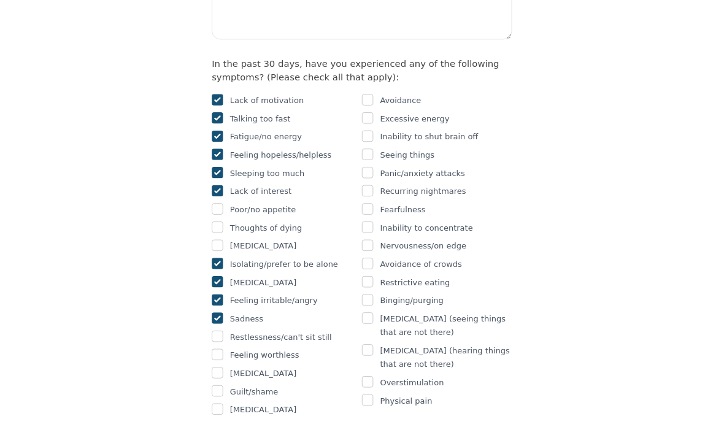
scroll to position [779, 0]
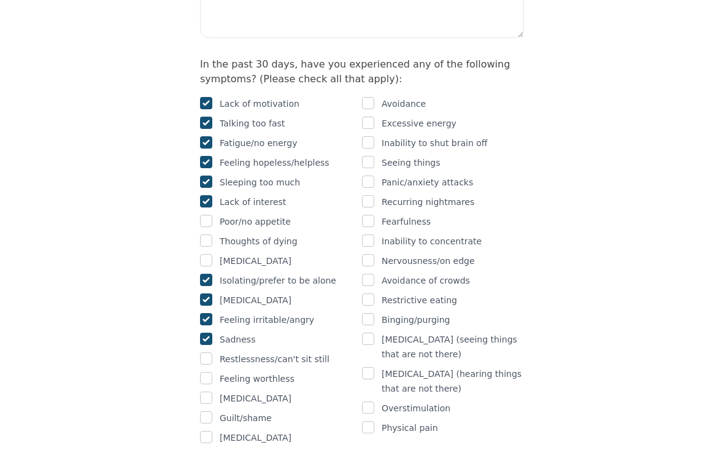
click at [204, 411] on input "checkbox" at bounding box center [206, 417] width 12 height 12
checkbox input "true"
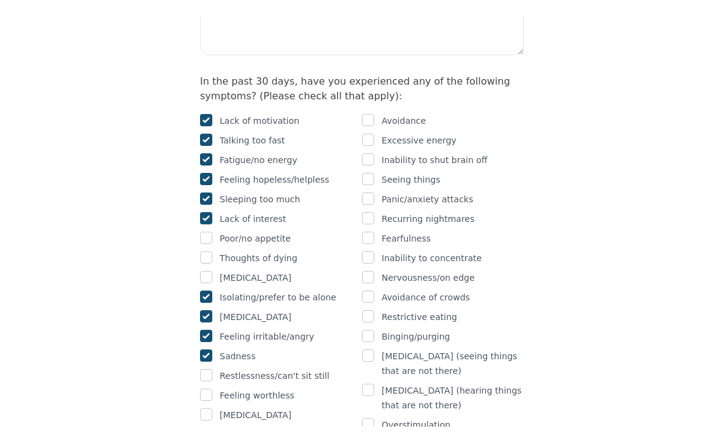
scroll to position [770, 0]
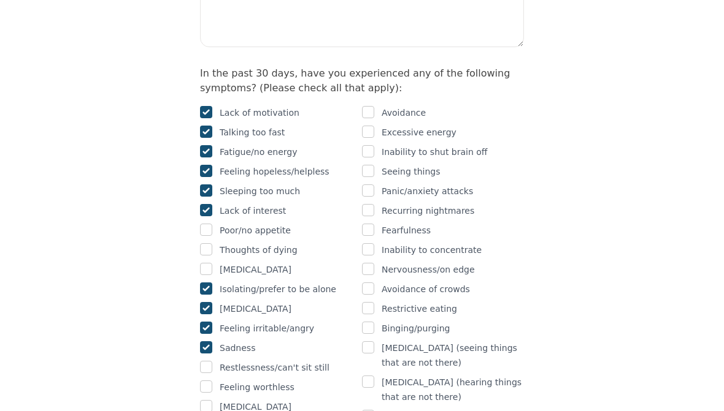
click at [369, 106] on input "checkbox" at bounding box center [368, 112] width 12 height 12
checkbox input "true"
click at [365, 145] on input "checkbox" at bounding box center [368, 151] width 12 height 12
checkbox input "true"
click at [367, 283] on input "checkbox" at bounding box center [368, 289] width 12 height 12
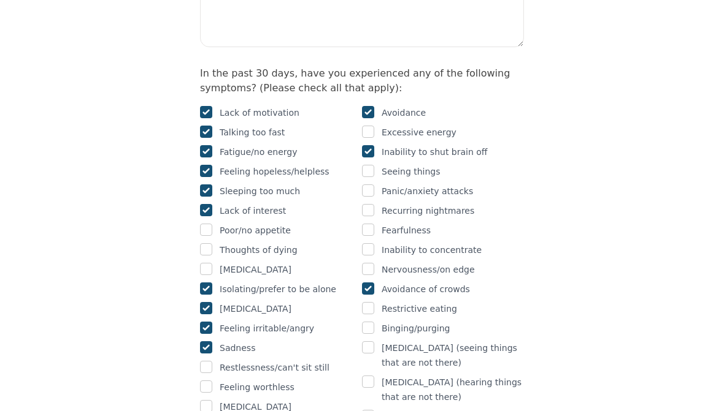
checkbox input "true"
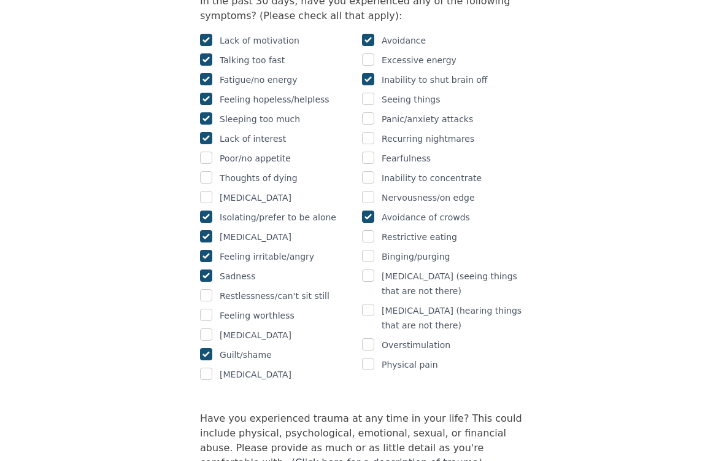
scroll to position [843, 0]
click at [372, 358] on input "checkbox" at bounding box center [368, 364] width 12 height 12
checkbox input "true"
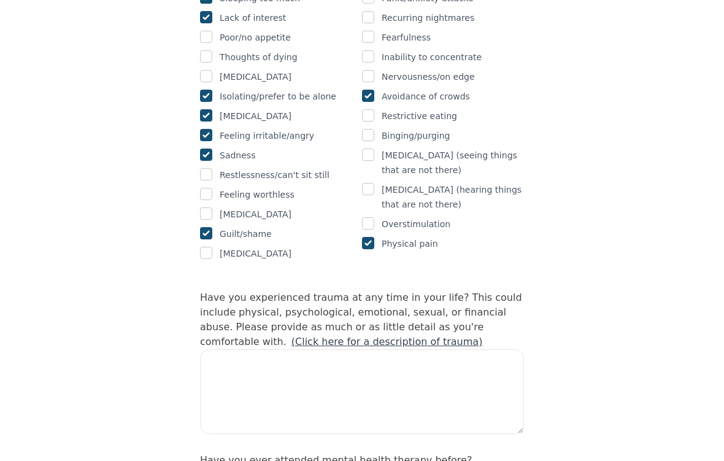
scroll to position [963, 0]
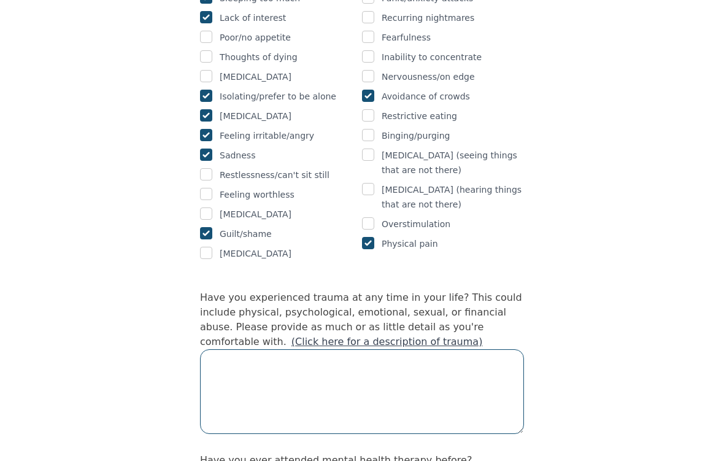
click at [317, 349] on textarea at bounding box center [362, 391] width 324 height 85
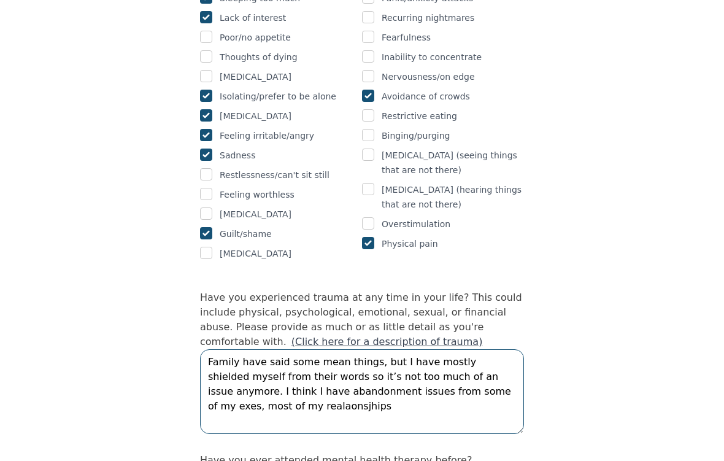
click at [237, 353] on textarea "Family have said some mean things, but I have mostly shielded myself from their…" at bounding box center [362, 391] width 324 height 85
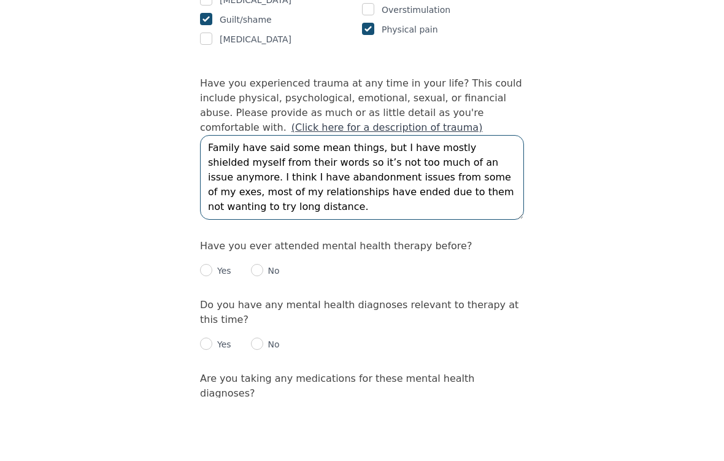
scroll to position [1118, 0]
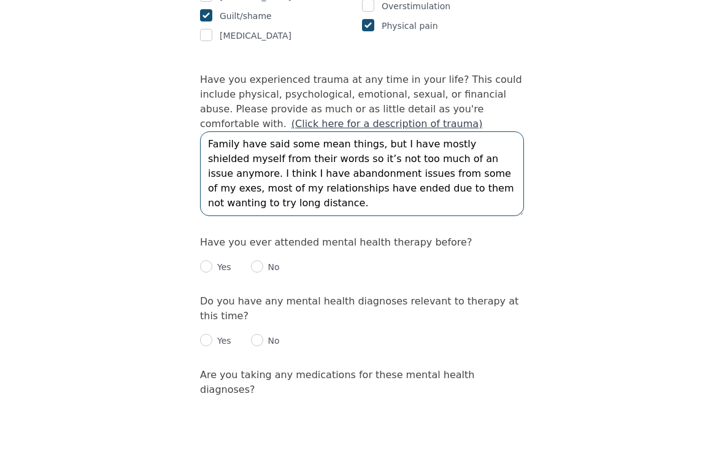
type textarea "Family have said some mean things, but I have mostly shielded myself from their…"
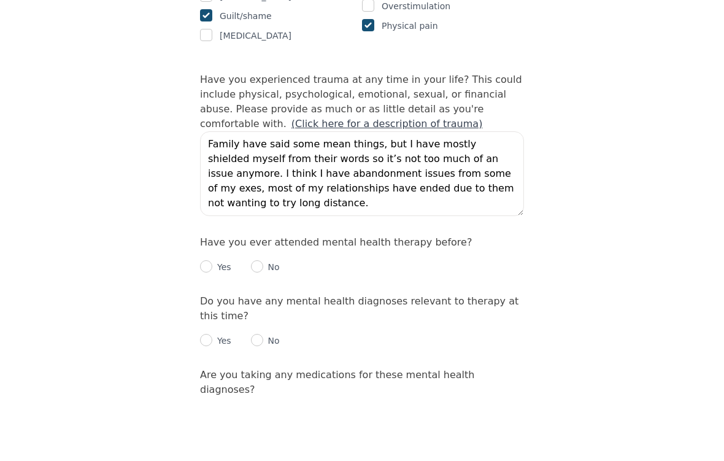
click at [262, 323] on input "radio" at bounding box center [257, 329] width 12 height 12
radio input "true"
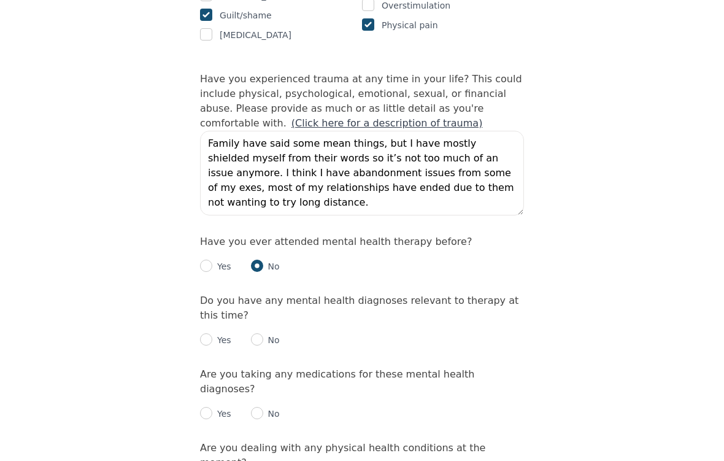
click at [209, 334] on input "radio" at bounding box center [206, 340] width 12 height 12
radio input "true"
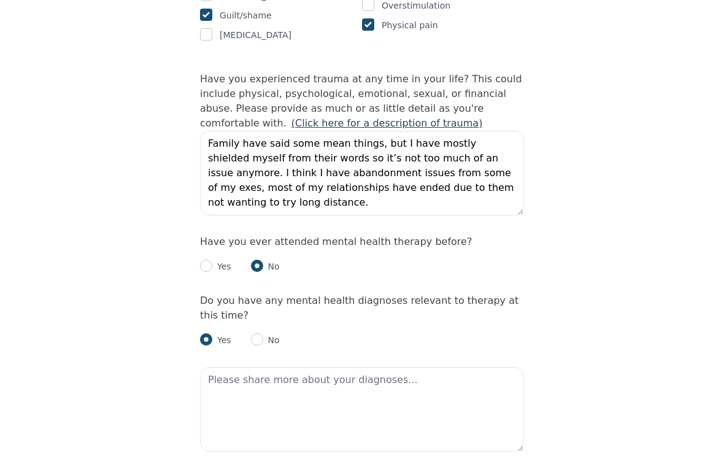
scroll to position [1182, 0]
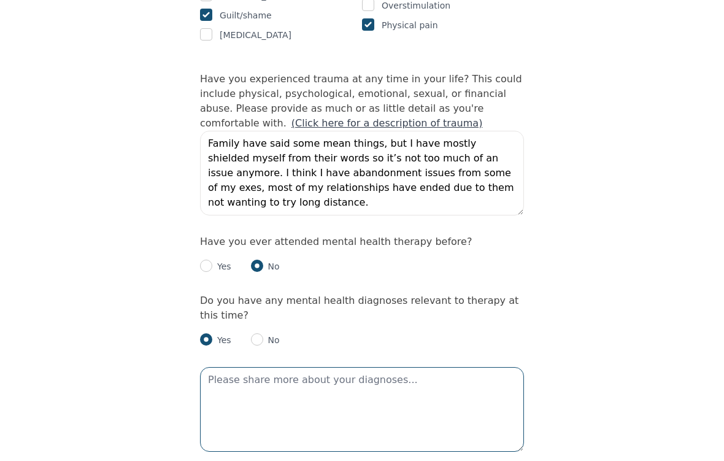
click at [260, 367] on textarea at bounding box center [362, 409] width 324 height 85
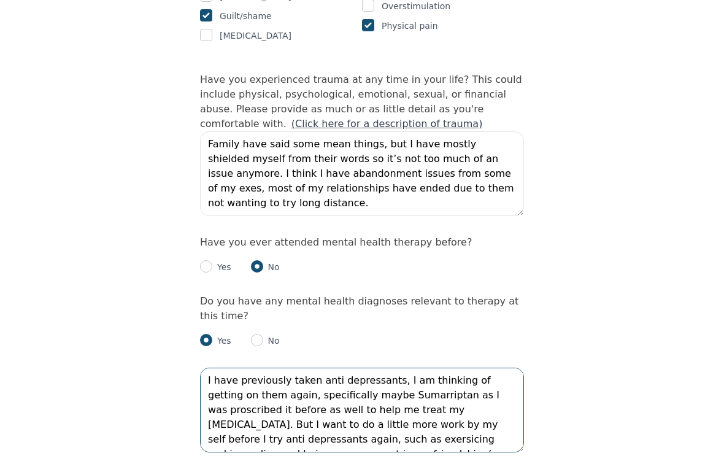
scroll to position [9, 0]
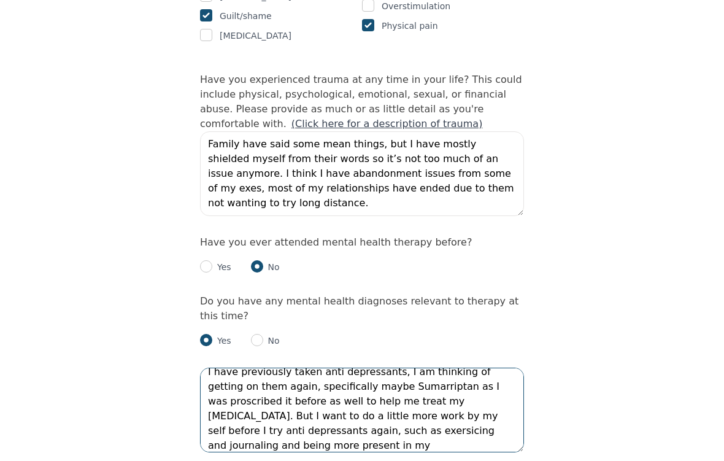
click at [233, 375] on textarea "I have previously taken anti depressants, I am thinking of getting on them agai…" at bounding box center [362, 409] width 324 height 85
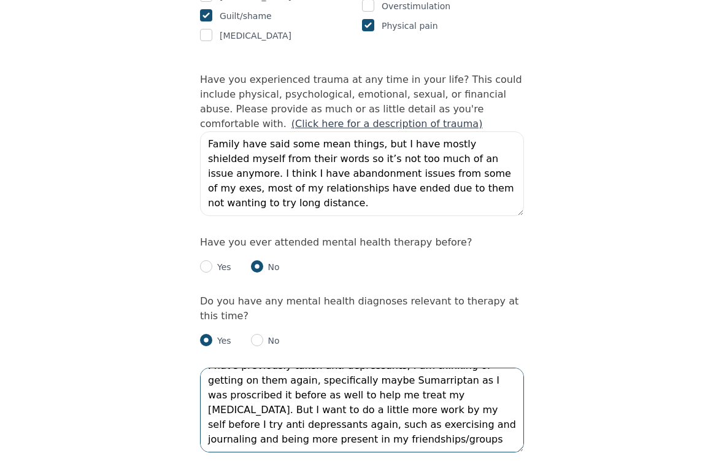
click at [320, 389] on textarea "I have previously taken anti depressants, I am thinking of getting on them agai…" at bounding box center [362, 409] width 324 height 85
click at [299, 389] on textarea "I have previously taken anti depressants, I am thinking of getting on them agai…" at bounding box center [362, 409] width 324 height 85
click at [380, 367] on textarea "I have previously taken anti depressants, I am thinking of getting on them agai…" at bounding box center [362, 409] width 324 height 85
click at [494, 380] on textarea "I have previously taken anti depressants, I am thinking of getting on them agai…" at bounding box center [362, 409] width 324 height 85
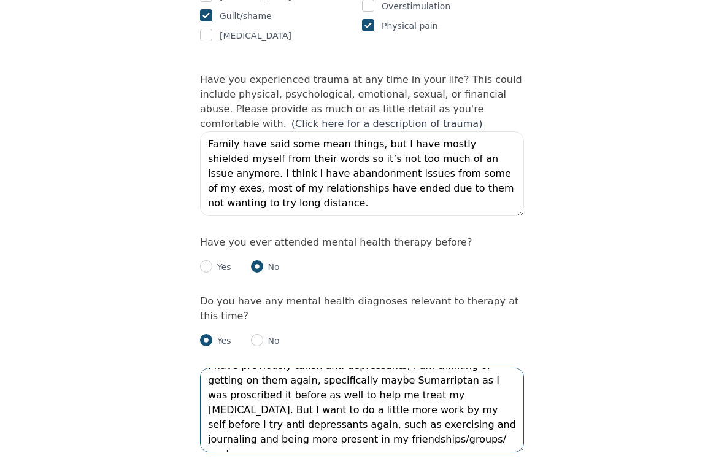
click at [388, 367] on textarea "I have previously taken anti depressants, I am thinking of getting on them agai…" at bounding box center [362, 409] width 324 height 85
click at [378, 367] on textarea "I have previously taken anti depressants, I am thinking of getting on them agai…" at bounding box center [362, 409] width 324 height 85
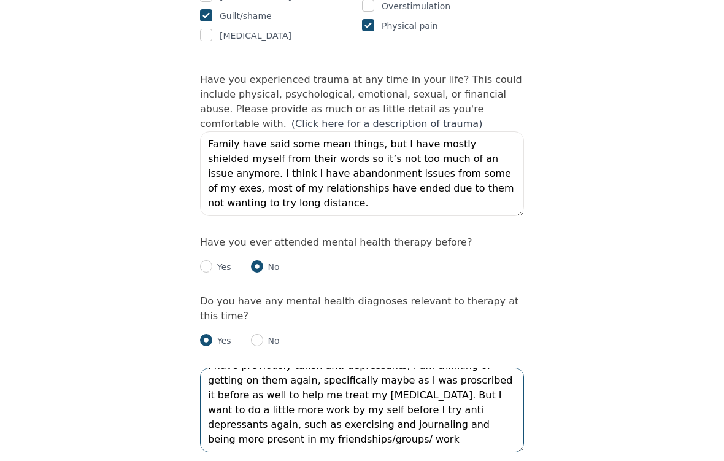
scroll to position [0, 0]
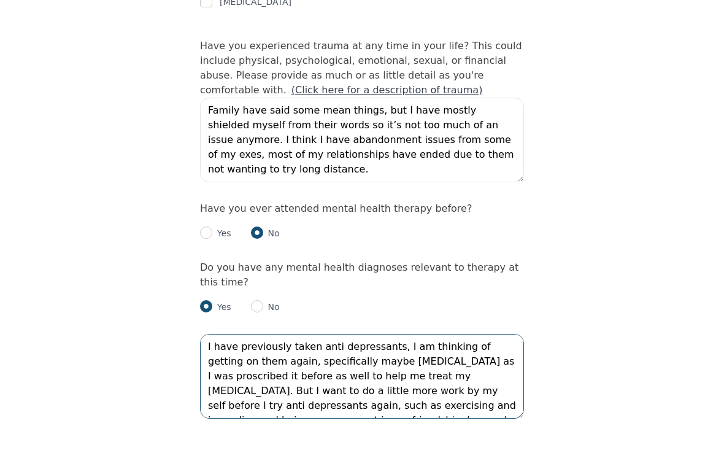
click at [293, 367] on textarea "I have previously taken anti depressants, I am thinking of getting on them agai…" at bounding box center [362, 409] width 324 height 85
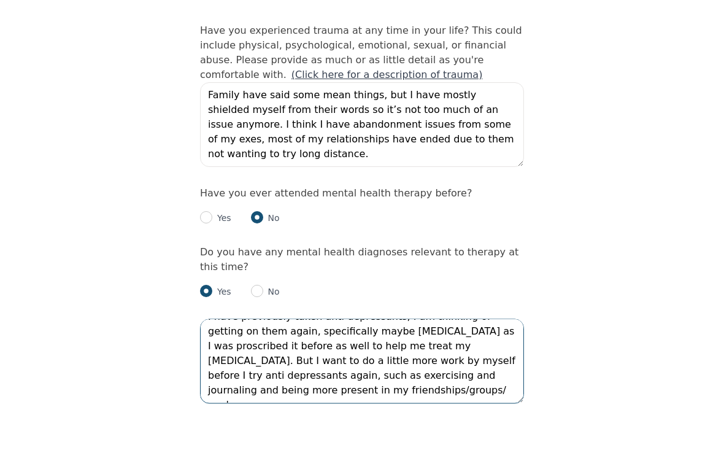
scroll to position [1182, 0]
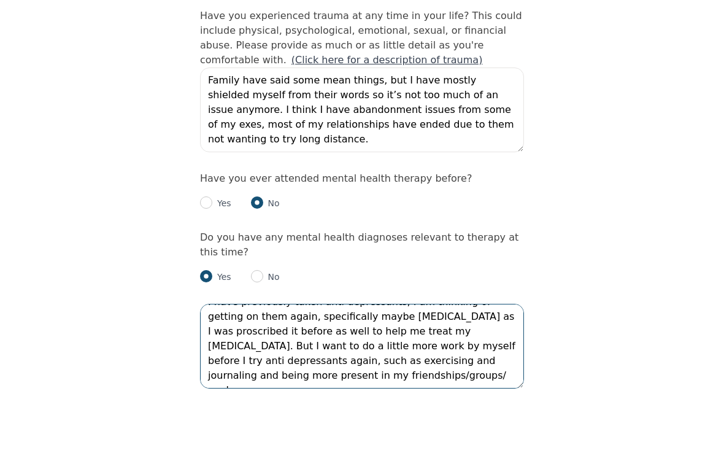
click at [297, 367] on textarea "I have previously taken anti depressants, I am thinking of getting on them agai…" at bounding box center [362, 409] width 324 height 85
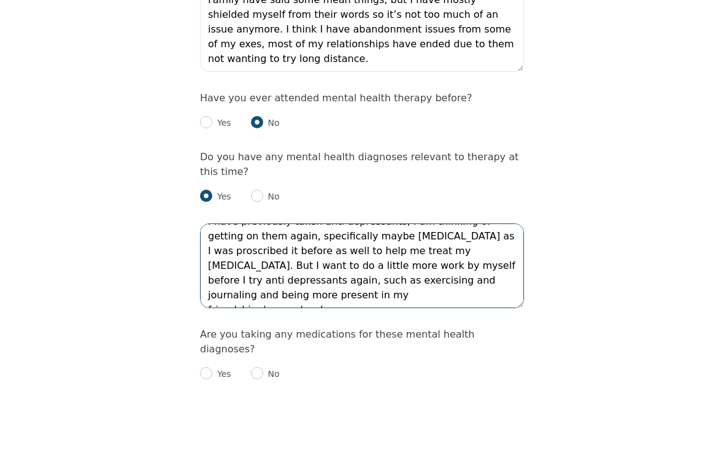
scroll to position [1265, 0]
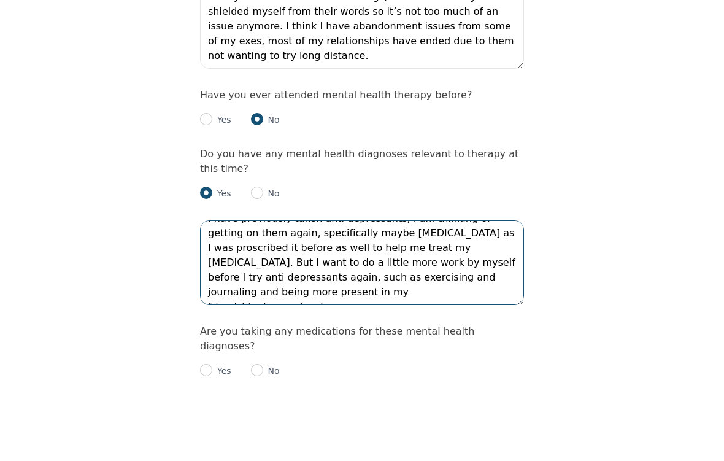
type textarea "I have previously taken anti depressants, I am thinking of getting on them agai…"
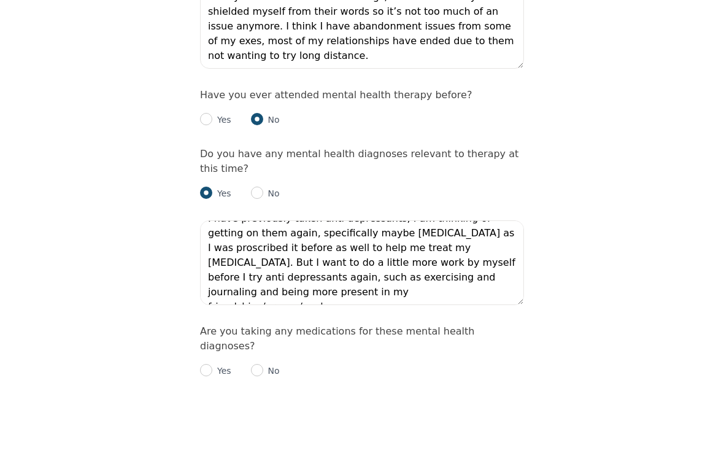
click at [261, 427] on input "radio" at bounding box center [257, 433] width 12 height 12
radio input "true"
click at [205, 437] on input "radio" at bounding box center [206, 443] width 12 height 12
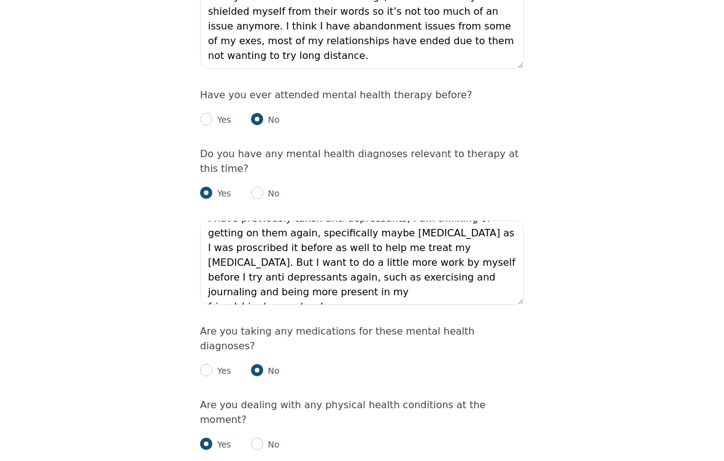
radio input "true"
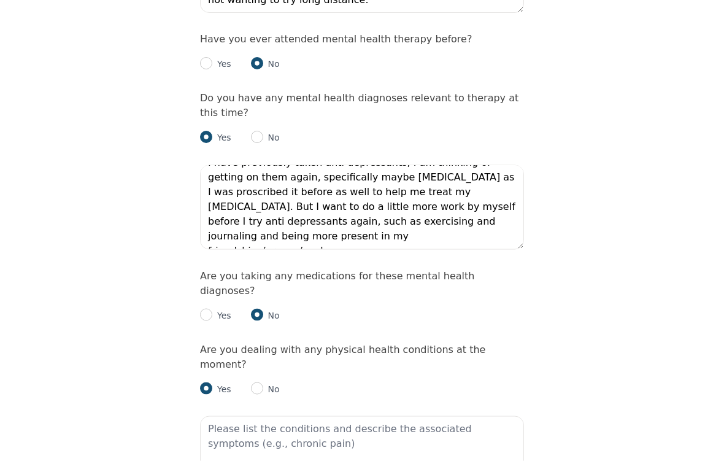
click at [296, 416] on textarea at bounding box center [362, 458] width 324 height 85
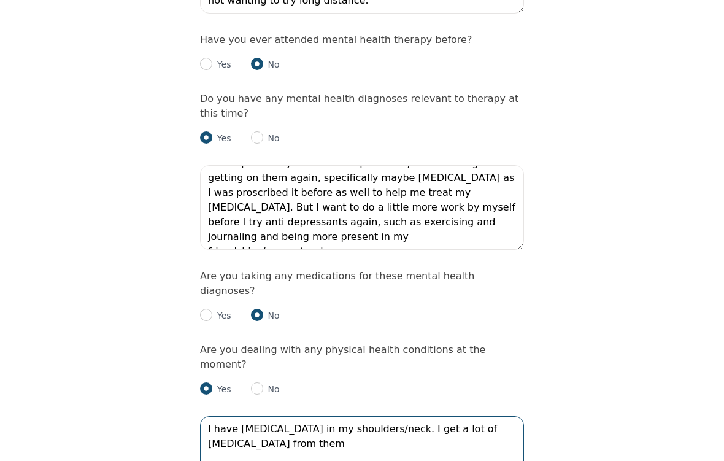
click at [394, 416] on textarea "I have [MEDICAL_DATA] in my shoulders/neck. I get a lot of [MEDICAL_DATA] from …" at bounding box center [362, 458] width 324 height 85
click at [247, 416] on textarea "I have [MEDICAL_DATA] in my shoulders/neck, I get a lot of [MEDICAL_DATA] from …" at bounding box center [362, 458] width 324 height 85
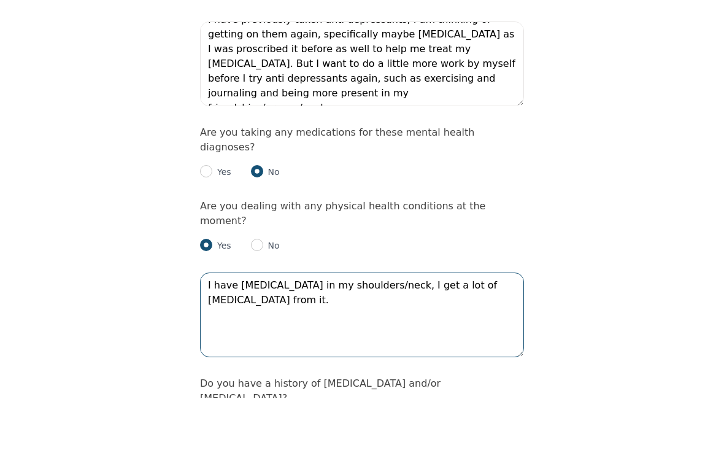
scroll to position [1464, 0]
type textarea "I have [MEDICAL_DATA] in my shoulders/neck, I get a lot of [MEDICAL_DATA] from …"
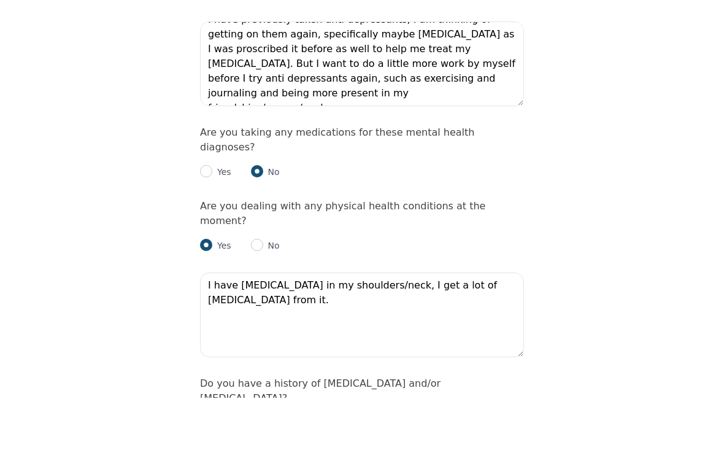
radio input "true"
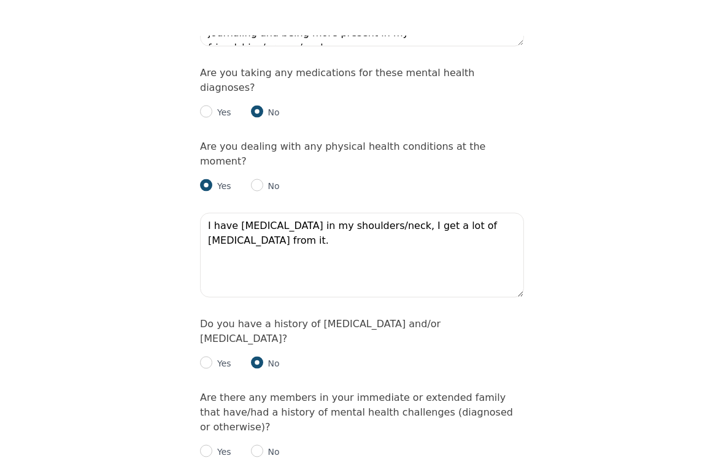
scroll to position [1629, 0]
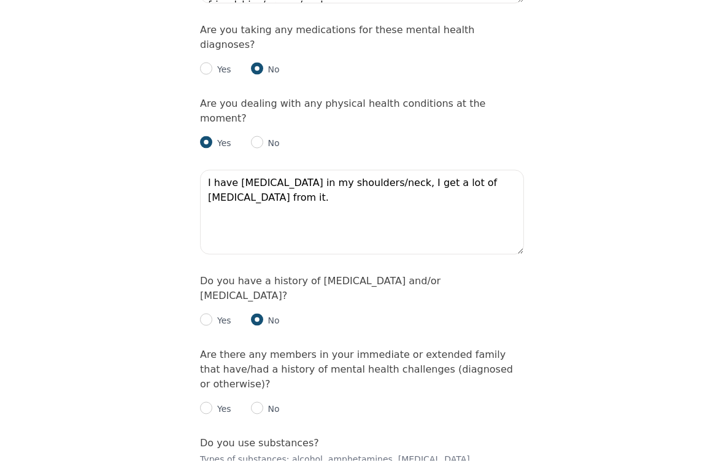
click at [260, 402] on input "radio" at bounding box center [257, 408] width 12 height 12
radio input "true"
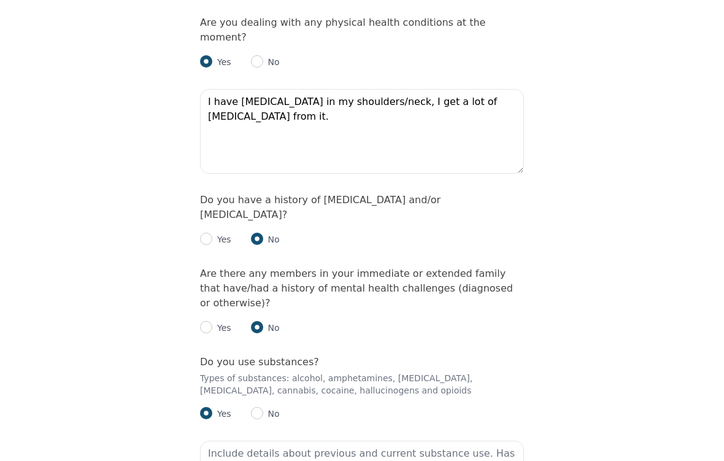
scroll to position [1759, 0]
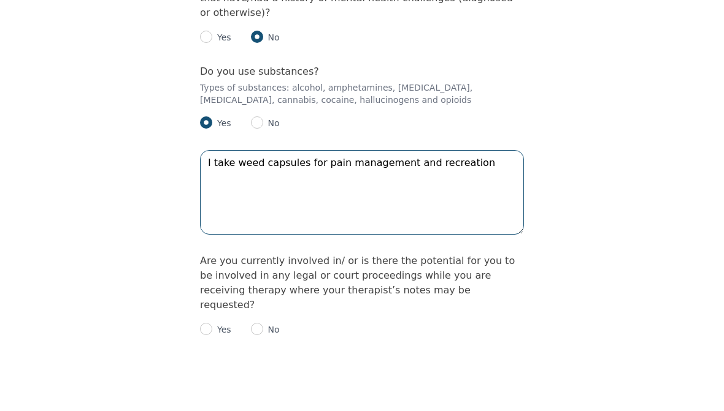
scroll to position [1953, 0]
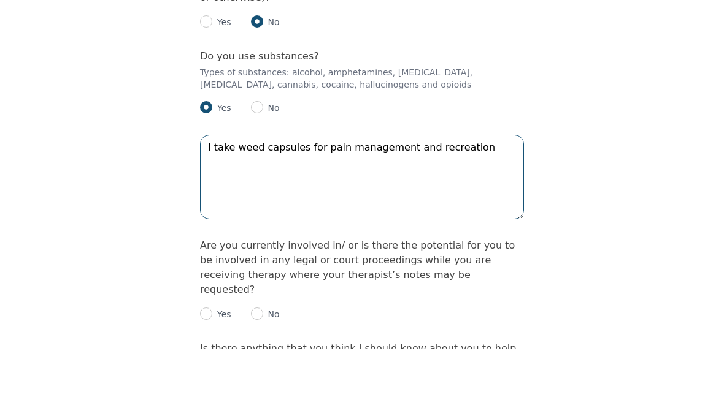
type textarea "I take weed capsules for pain management and recreation"
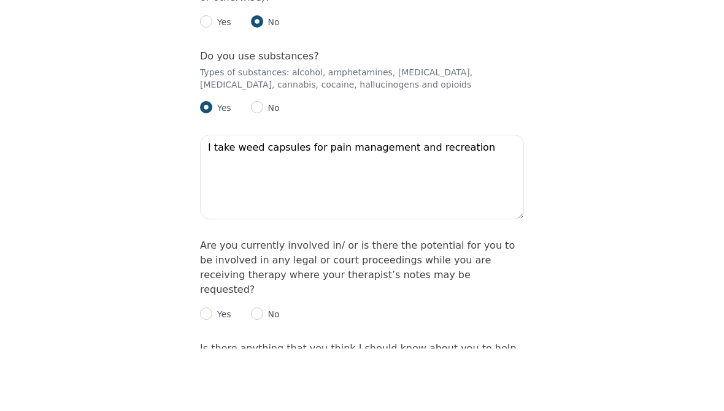
click at [258, 370] on input "radio" at bounding box center [257, 376] width 12 height 12
radio input "true"
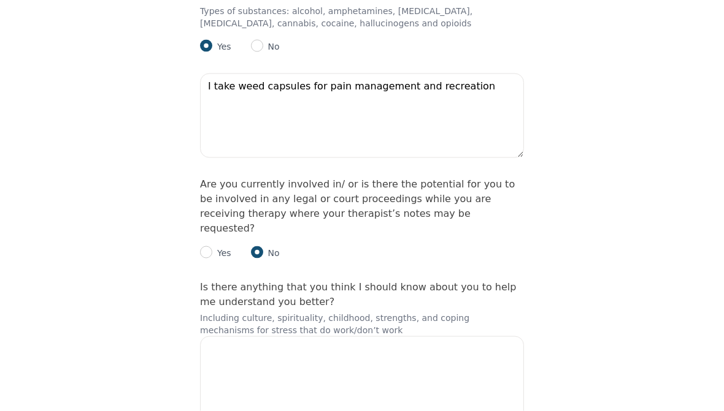
scroll to position [2078, 0]
click at [275, 336] on textarea at bounding box center [362, 378] width 324 height 85
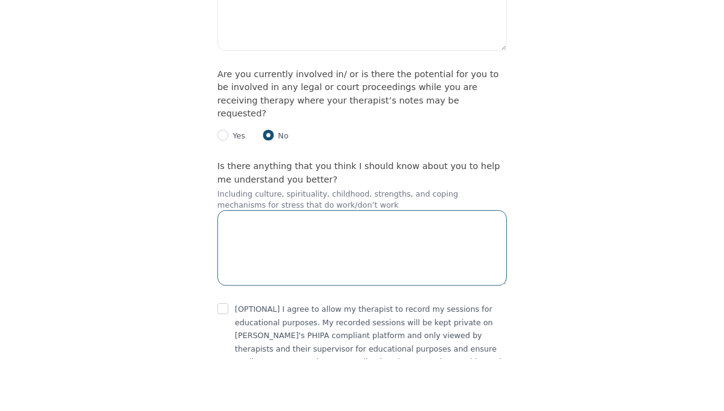
scroll to position [2169, 0]
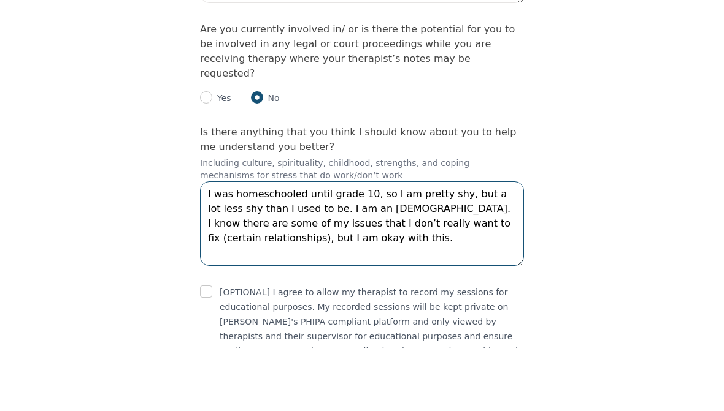
type textarea "I was homeschooled until grade 10, so I am pretty shy, but a lot less shy than …"
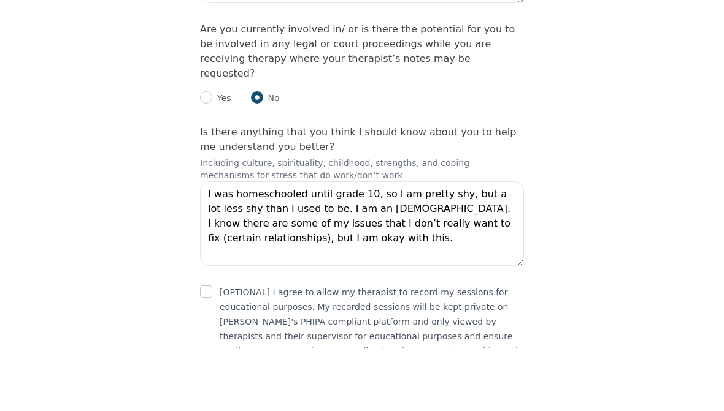
click at [211, 349] on input "checkbox" at bounding box center [206, 355] width 12 height 12
checkbox input "true"
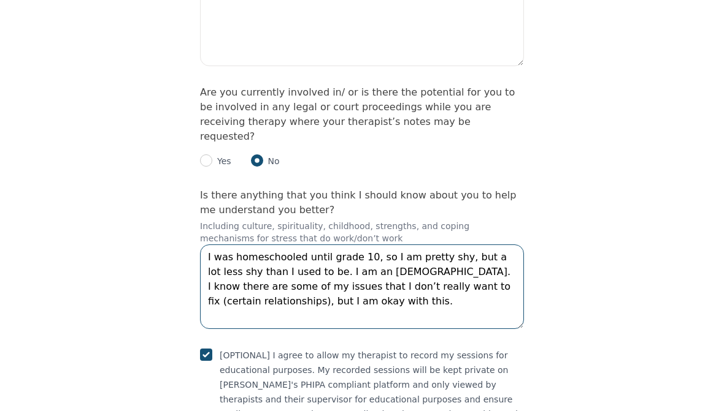
click at [299, 245] on textarea "I was homeschooled until grade 10, so I am pretty shy, but a lot less shy than …" at bounding box center [362, 287] width 324 height 85
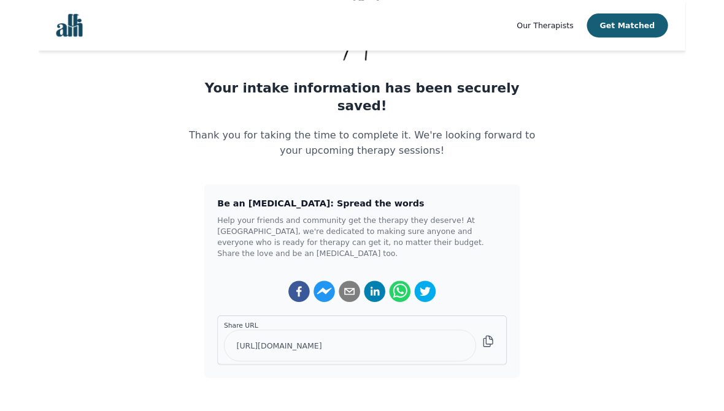
scroll to position [196, 0]
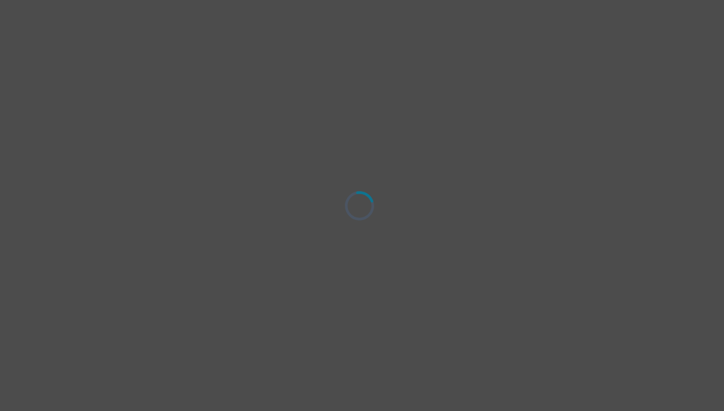
select select "[DEMOGRAPHIC_DATA]"
select select "she/her"
select select "Single"
select select "Bachelor degree"
select select "Instagram"
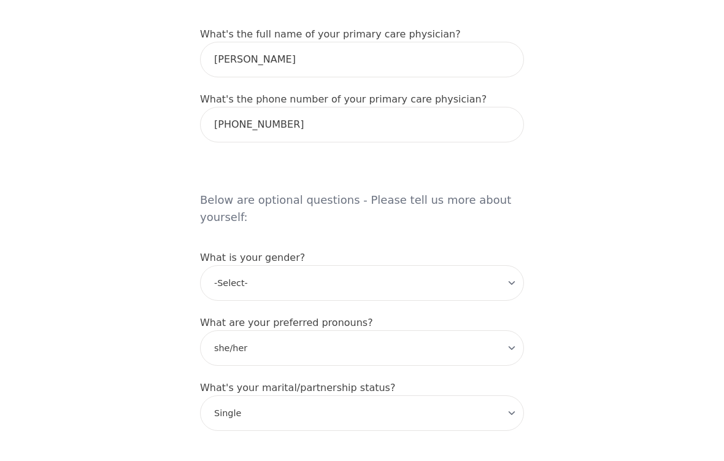
scroll to position [833, 0]
